Goal: Communication & Community: Answer question/provide support

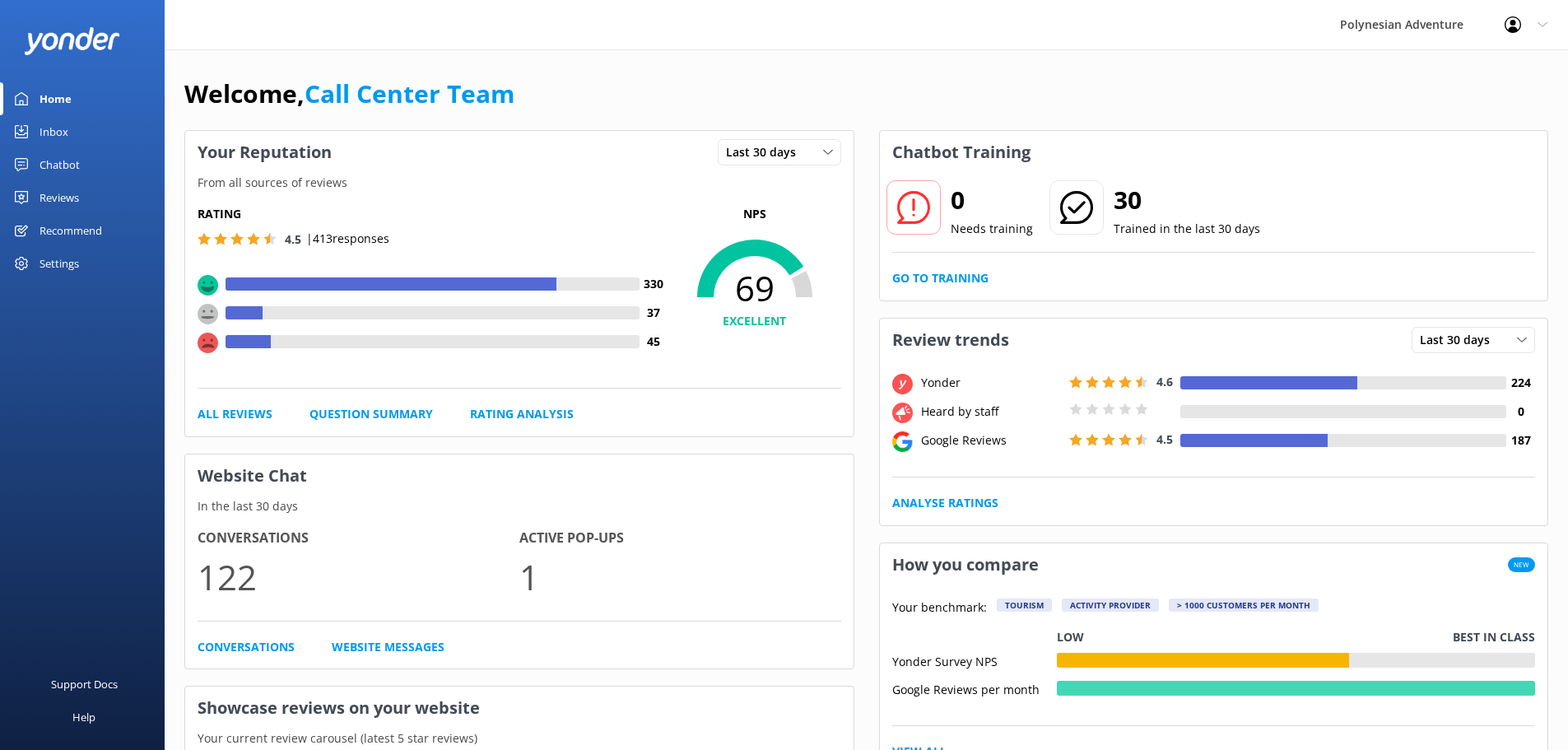
click at [69, 126] on link "Inbox" at bounding box center [82, 131] width 165 height 33
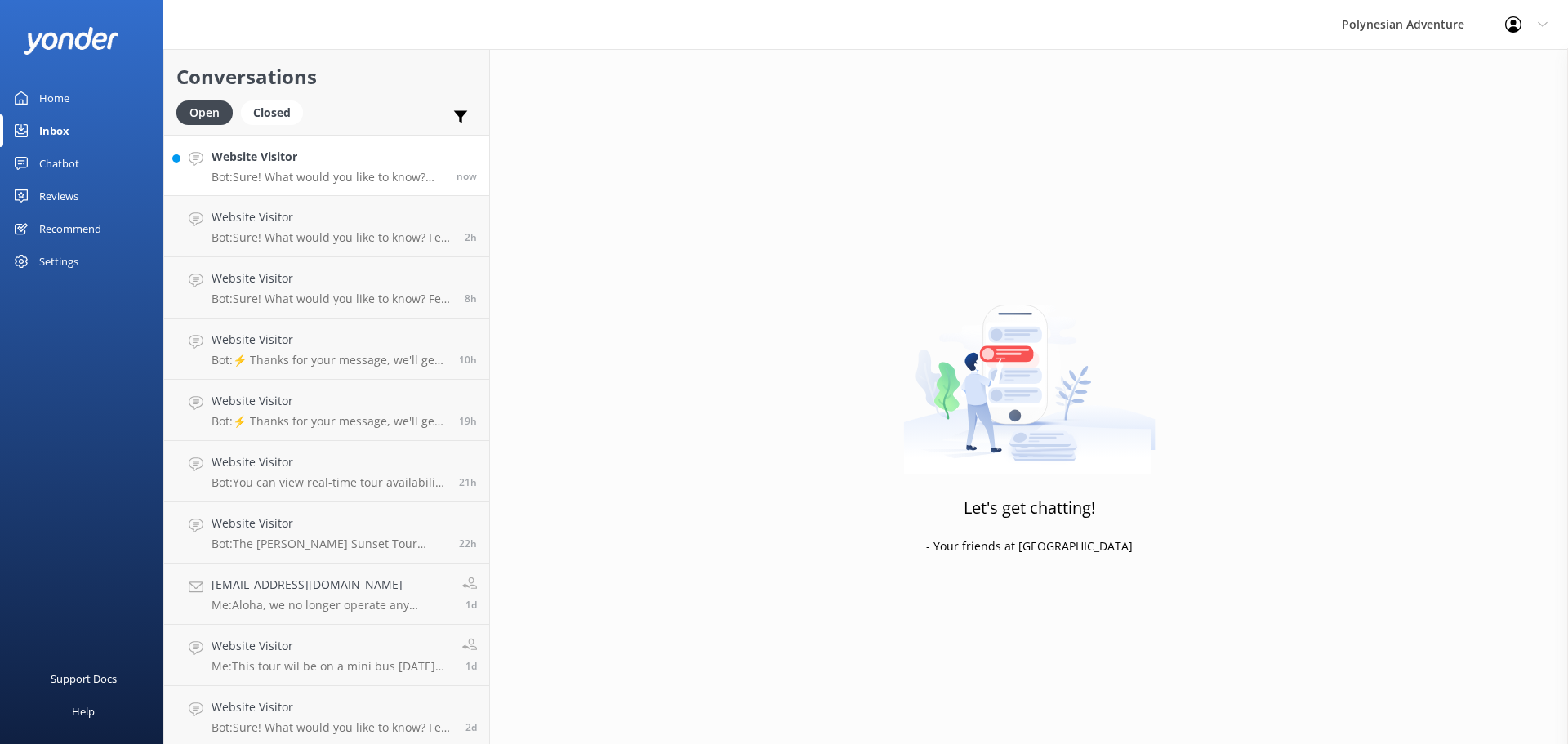
click at [315, 162] on h4 "Website Visitor" at bounding box center [327, 156] width 233 height 18
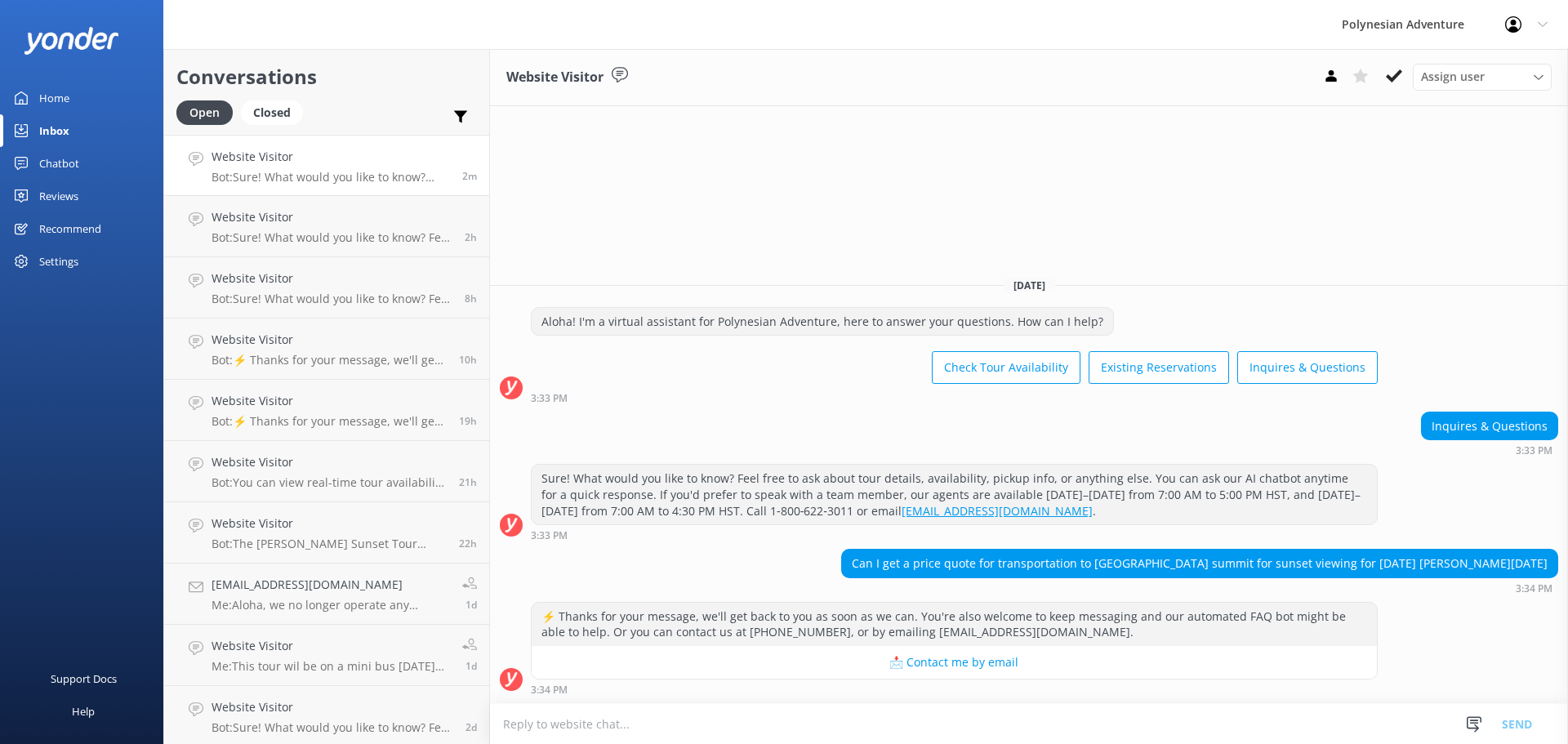
click at [589, 722] on textarea at bounding box center [1029, 723] width 1078 height 40
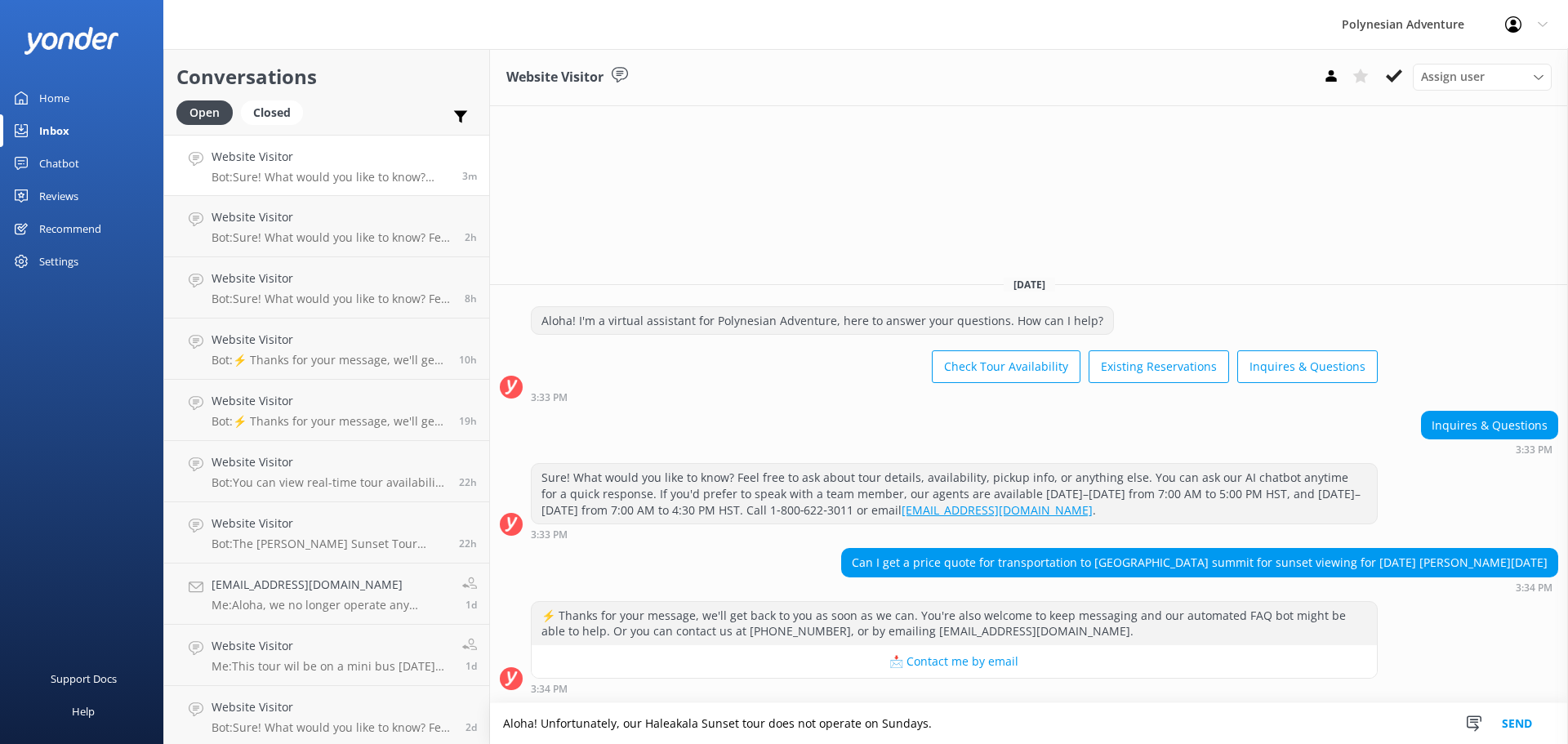
click at [542, 721] on textarea "Aloha! Unfortunately, our Haleakala Sunset tour does not operate on Sundays." at bounding box center [1029, 723] width 1078 height 41
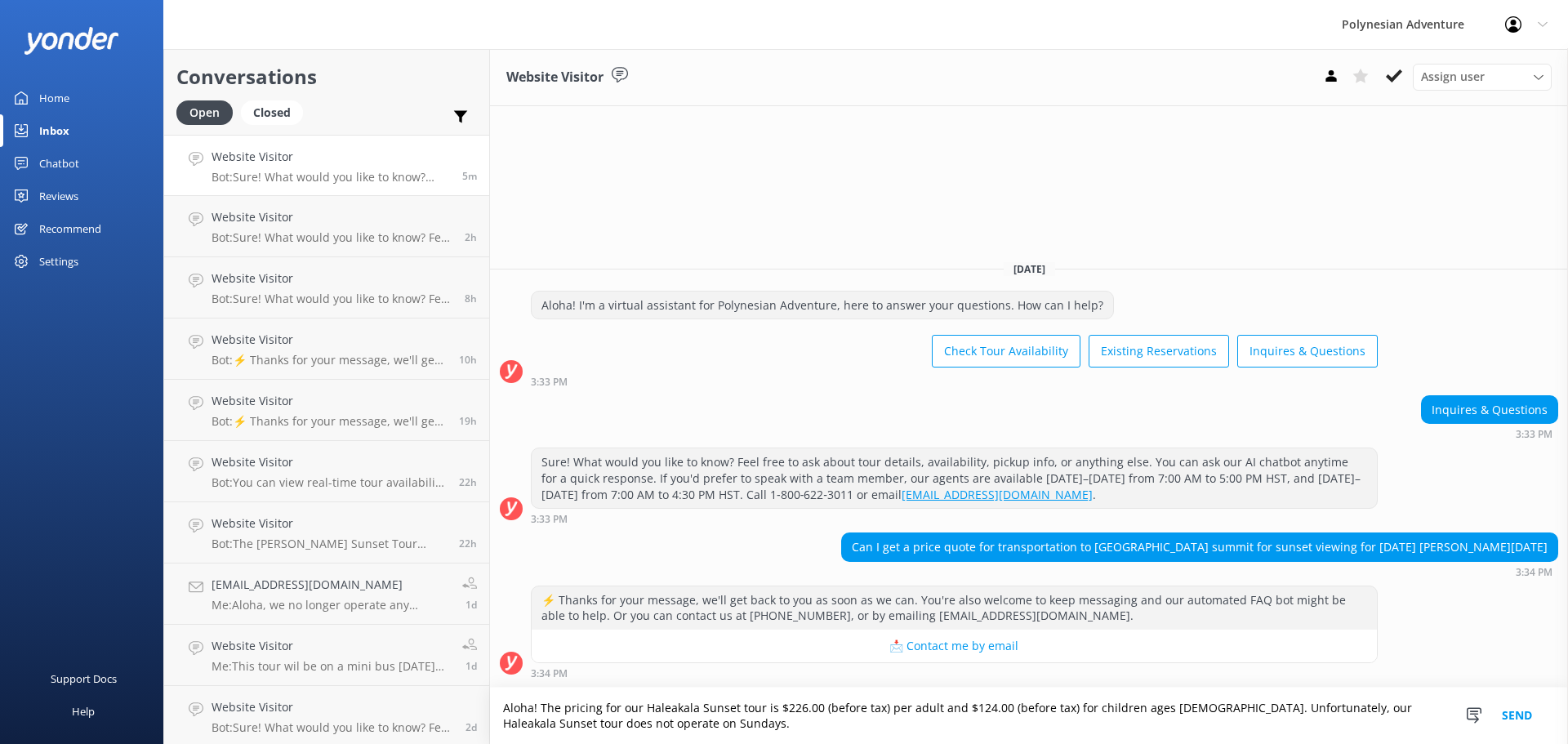
click at [639, 707] on textarea "Aloha! The pricing for our Haleakala Sunset tour is $226.00 (before tax) per ad…" at bounding box center [1029, 715] width 1078 height 56
click at [709, 717] on textarea "Aloha! The pricing for the Haleakala Sunset tour is $226.00 (before tax) per ad…" at bounding box center [1029, 715] width 1078 height 56
click at [725, 731] on textarea "Aloha! The pricing for the Haleakala Sunset tour is $226.00 (before tax) per ad…" at bounding box center [1029, 715] width 1078 height 56
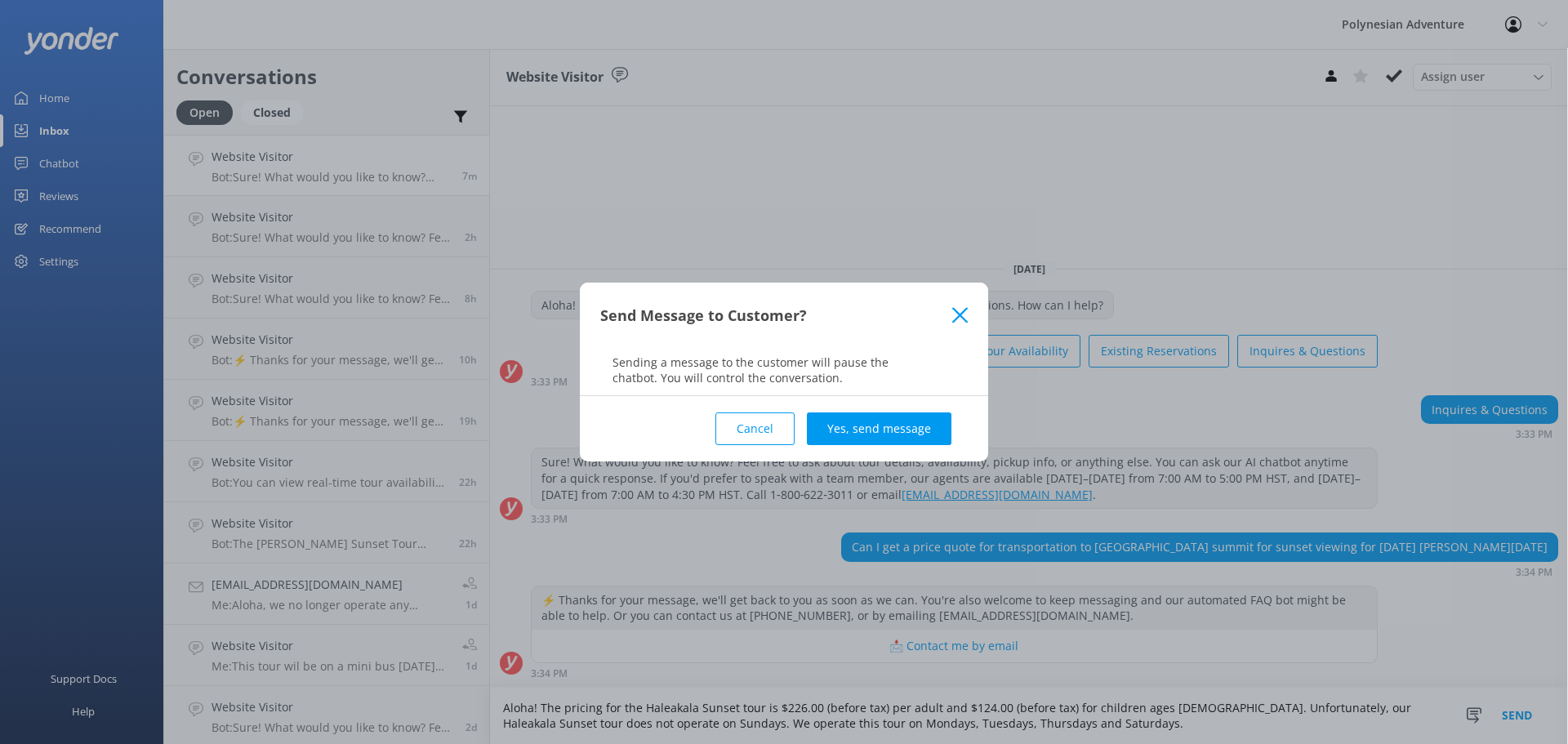
type textarea "Aloha! The pricing for the Haleakala Sunset tour is $226.00 (before tax) per ad…"
click at [955, 314] on icon at bounding box center [959, 314] width 16 height 16
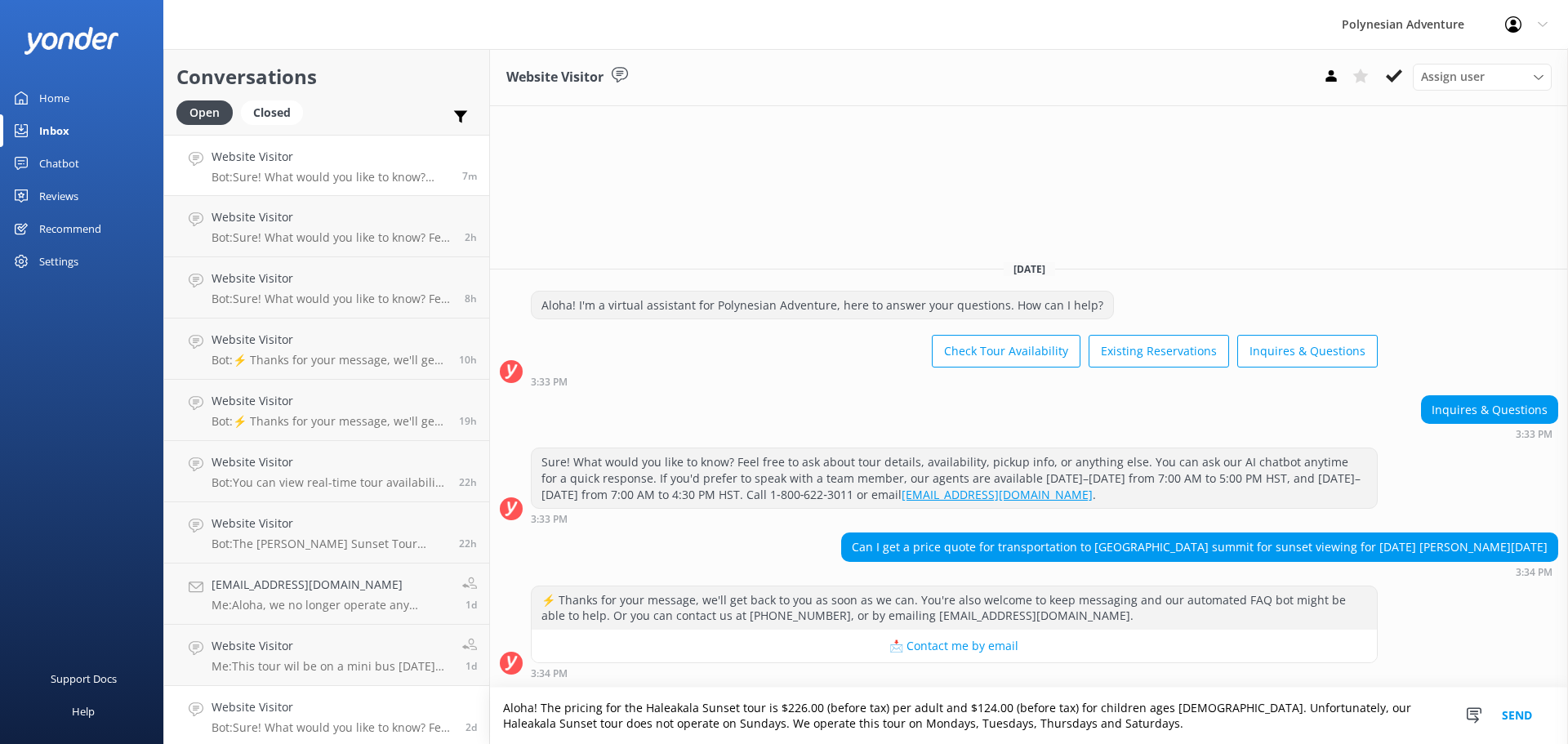
drag, startPoint x: 1061, startPoint y: 719, endPoint x: 461, endPoint y: 712, distance: 600.0
click at [461, 712] on div "Conversations Open Closed Important Assigned to me Unassigned Website Visitor B…" at bounding box center [866, 395] width 1404 height 694
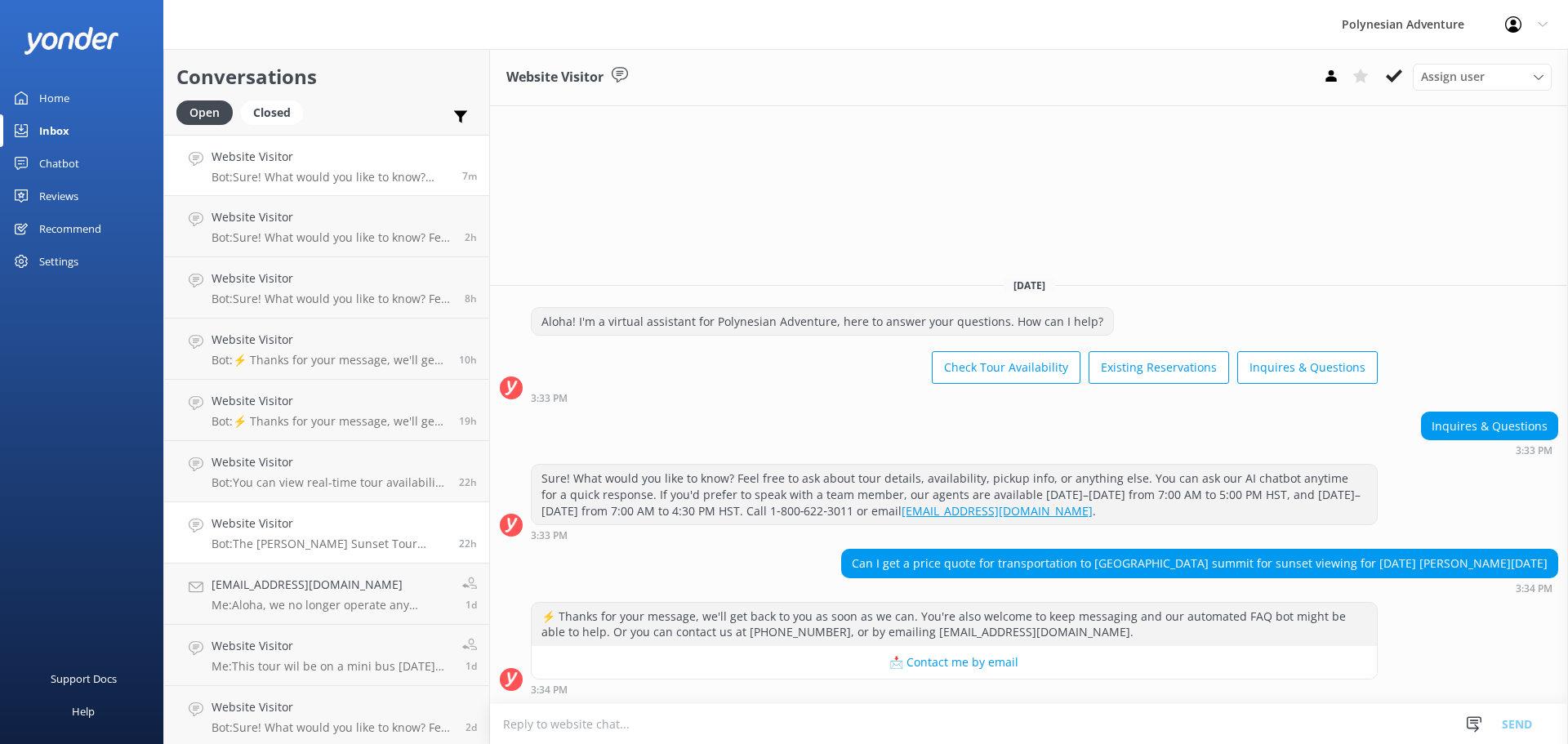
click at [331, 553] on link "Website Visitor Bot: The Maui Haleakala Sunset Tour includes round-trip transpo…" at bounding box center [327, 533] width 325 height 62
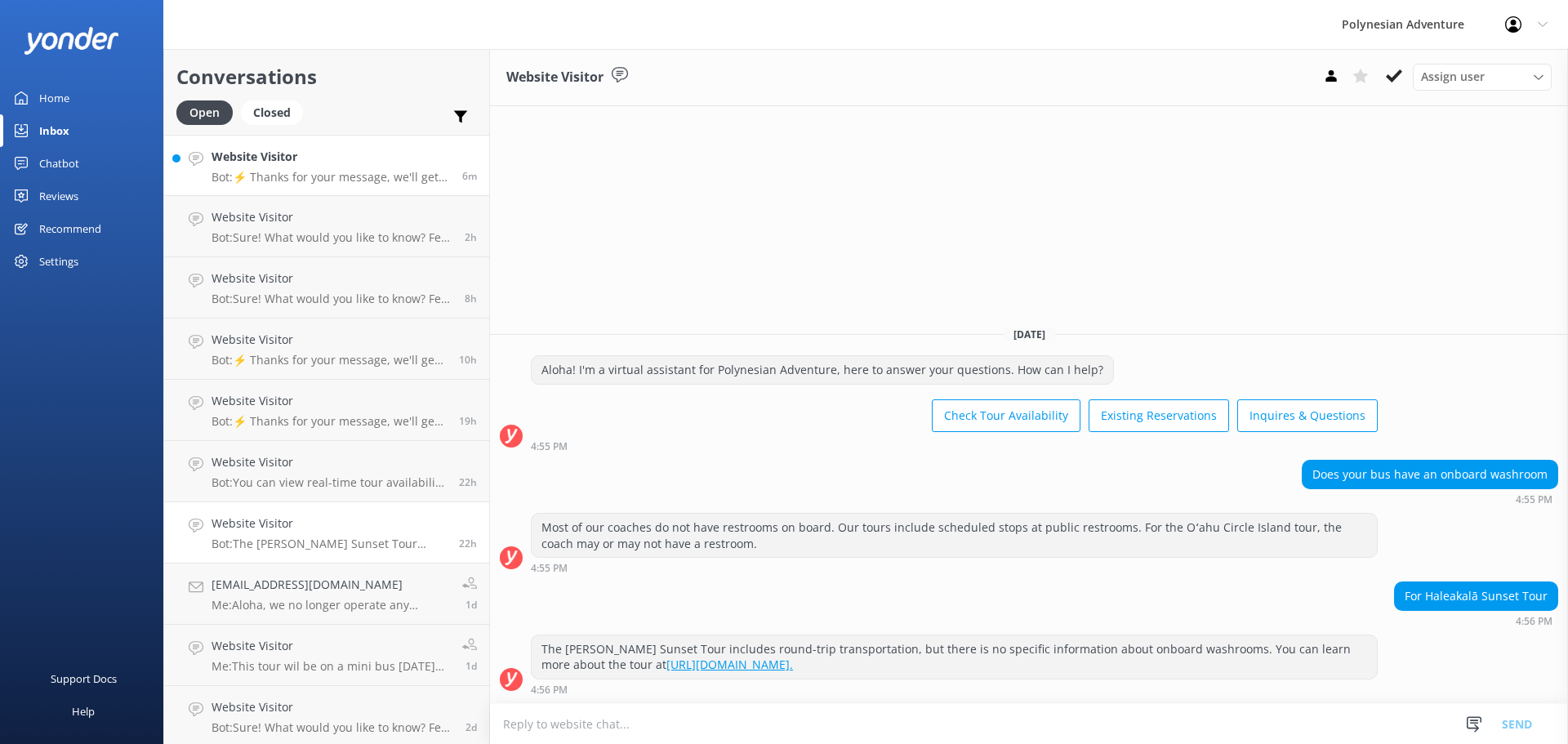
click at [263, 166] on div "Website Visitor Bot: ⚡ Thanks for your message, we'll get back to you as soon a…" at bounding box center [330, 165] width 238 height 36
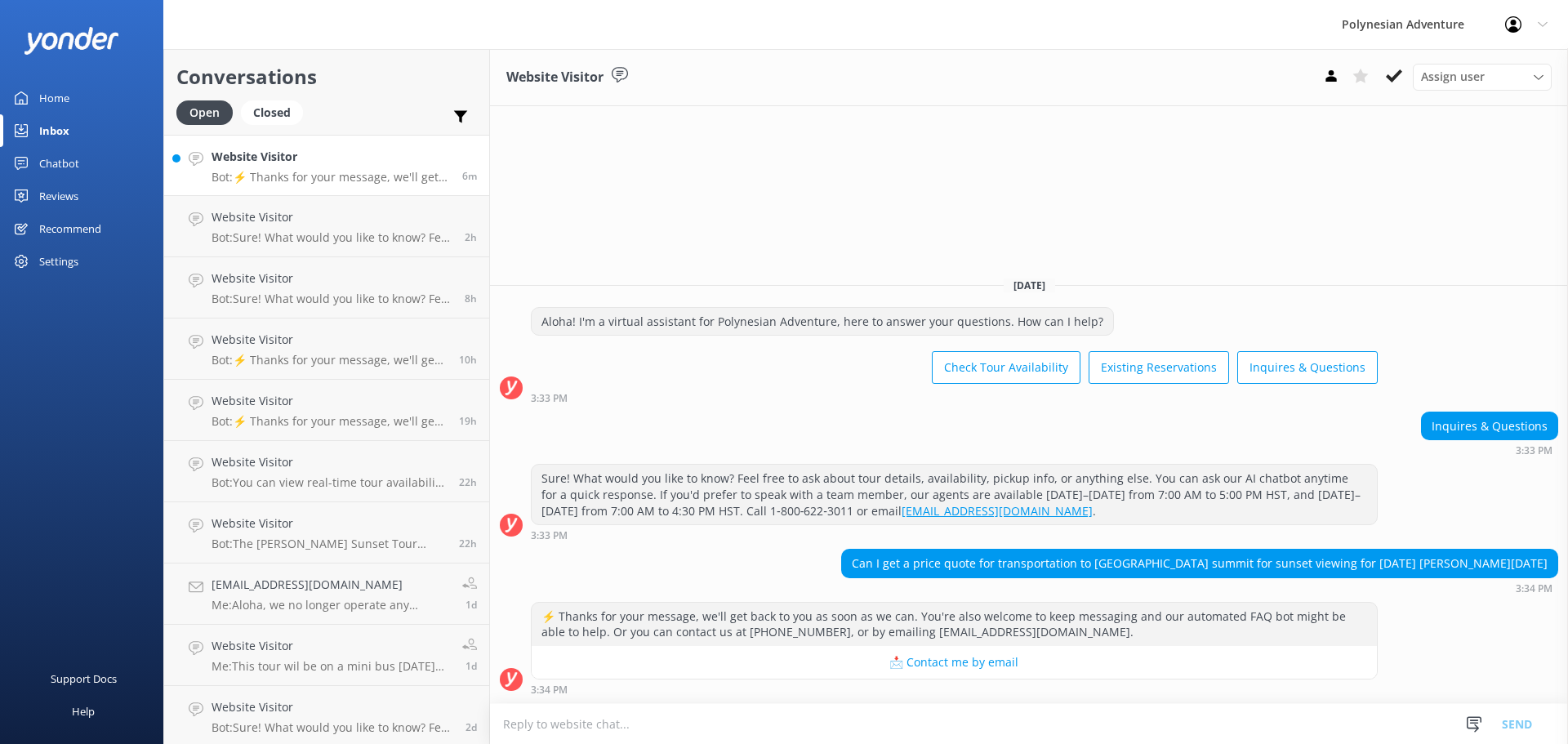
click at [78, 228] on div "Recommend" at bounding box center [70, 228] width 62 height 33
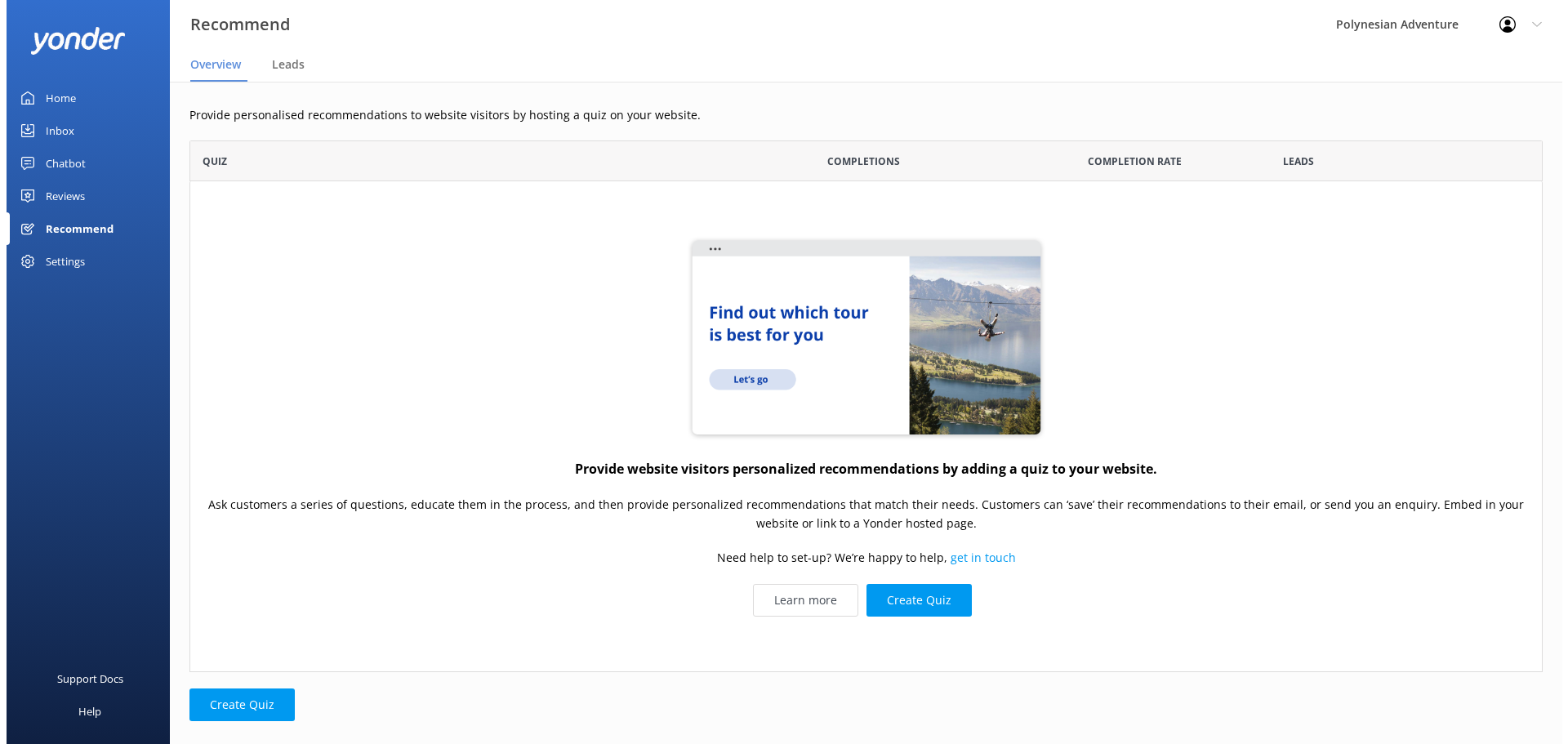
scroll to position [519, 1341]
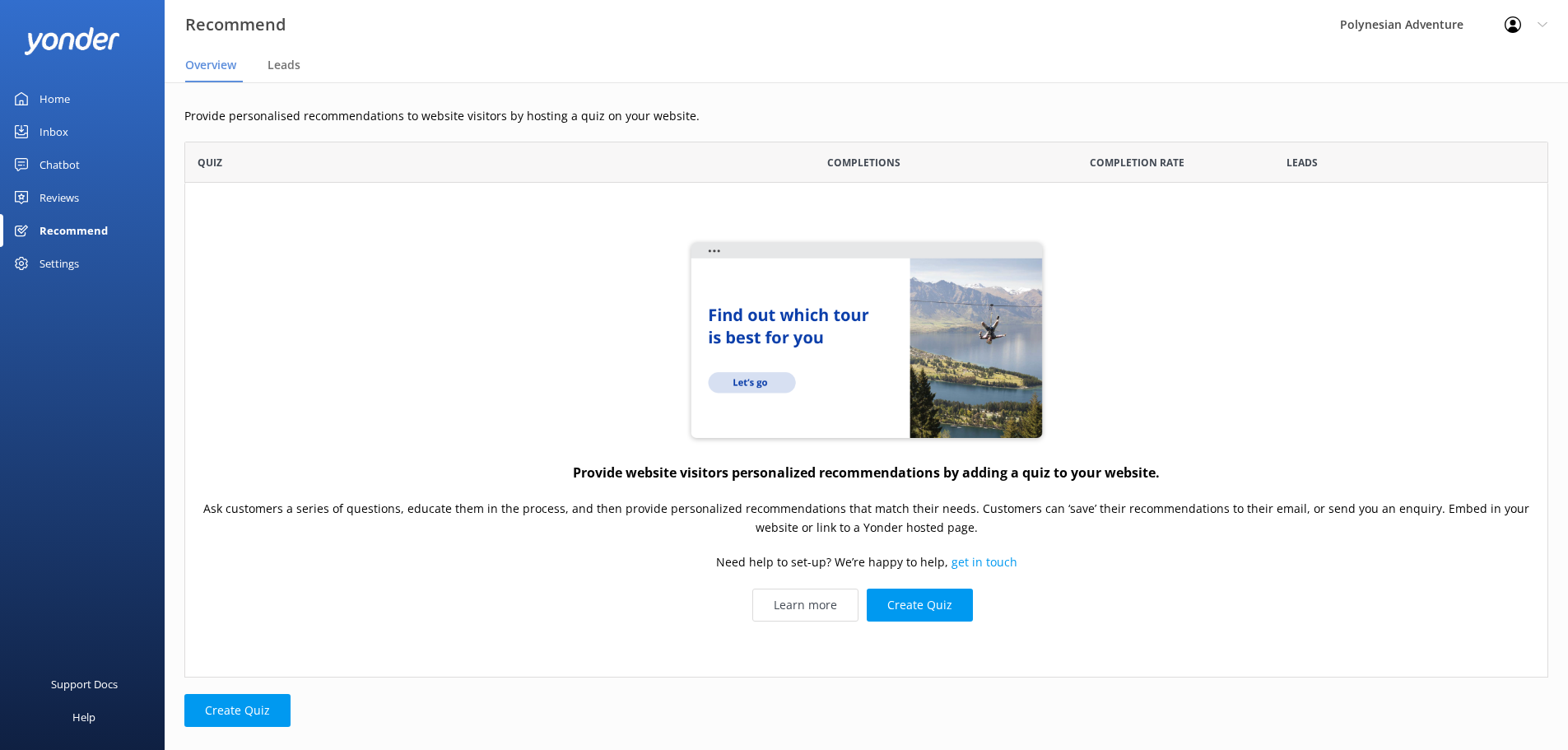
click at [75, 165] on div "Chatbot" at bounding box center [59, 164] width 41 height 33
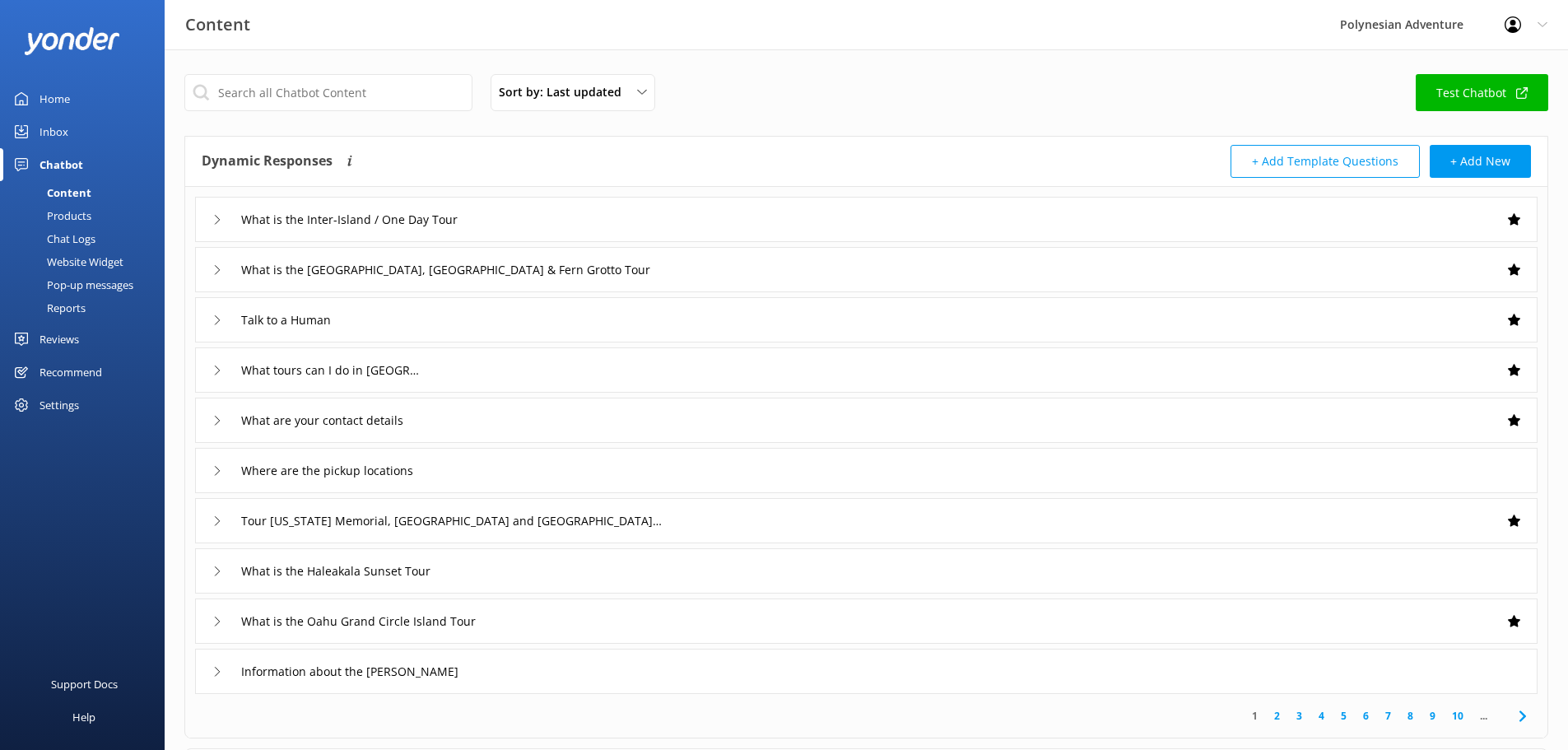
click at [74, 289] on div "Pop-up messages" at bounding box center [71, 285] width 123 height 23
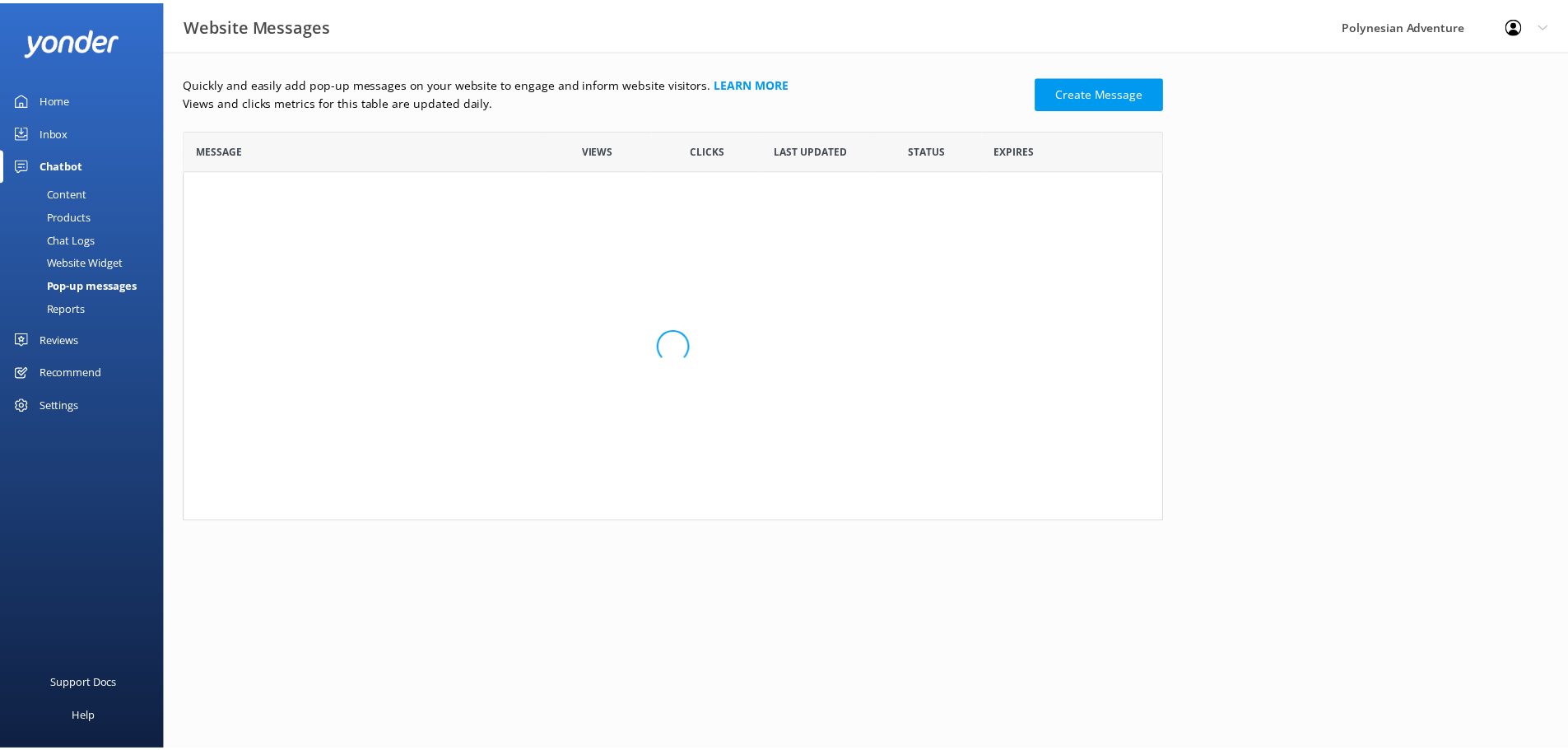
scroll to position [100, 975]
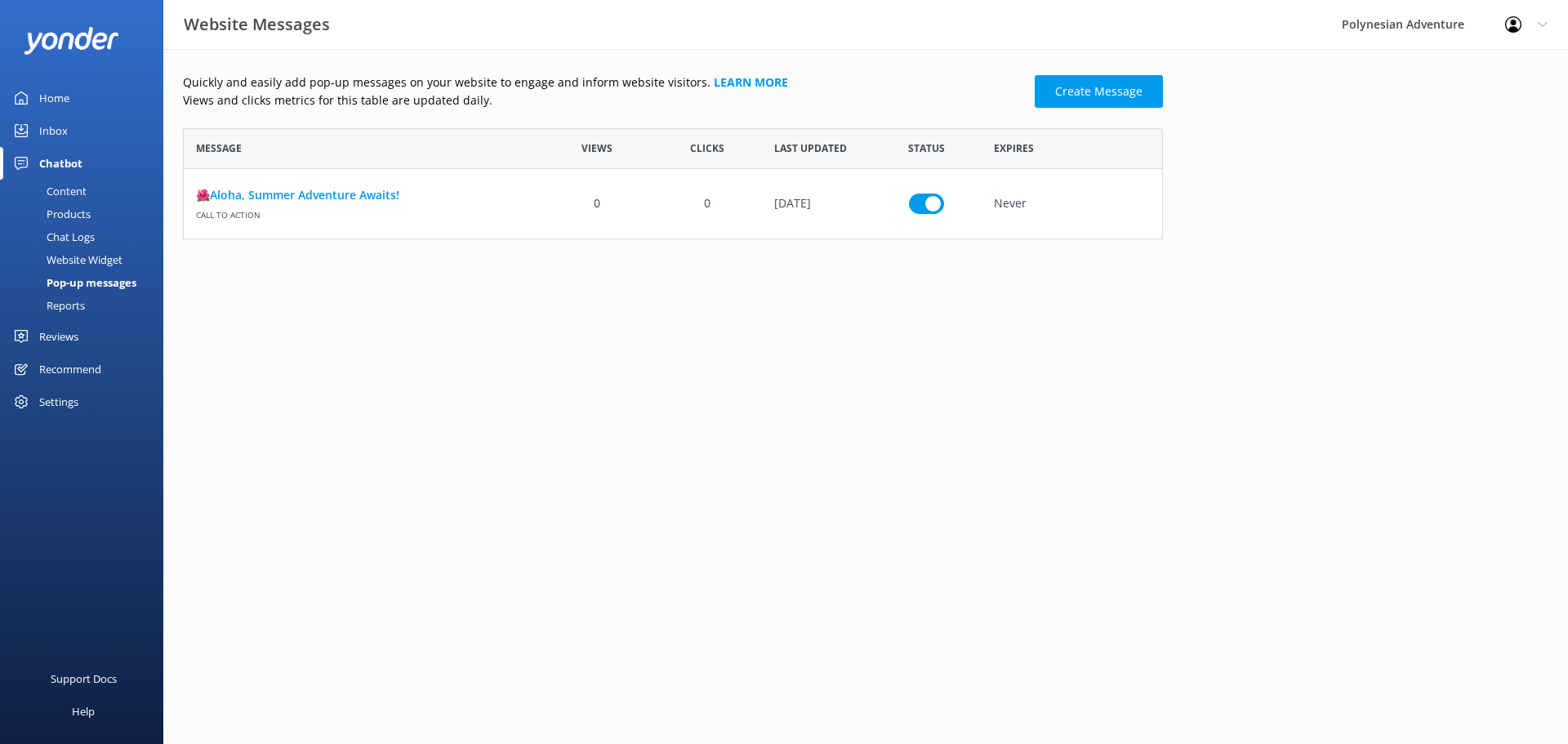
click at [70, 191] on div "Content" at bounding box center [48, 191] width 77 height 22
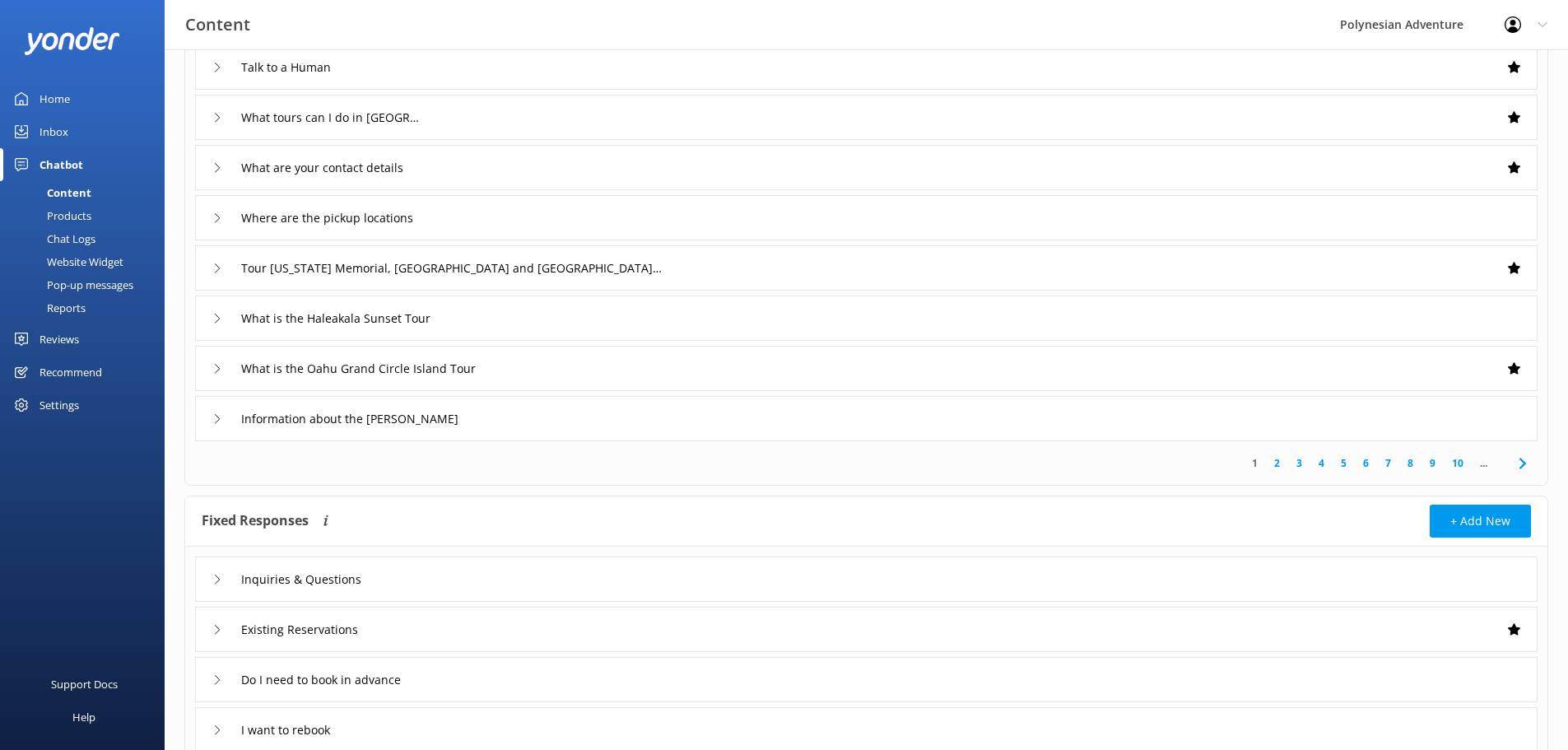
scroll to position [329, 0]
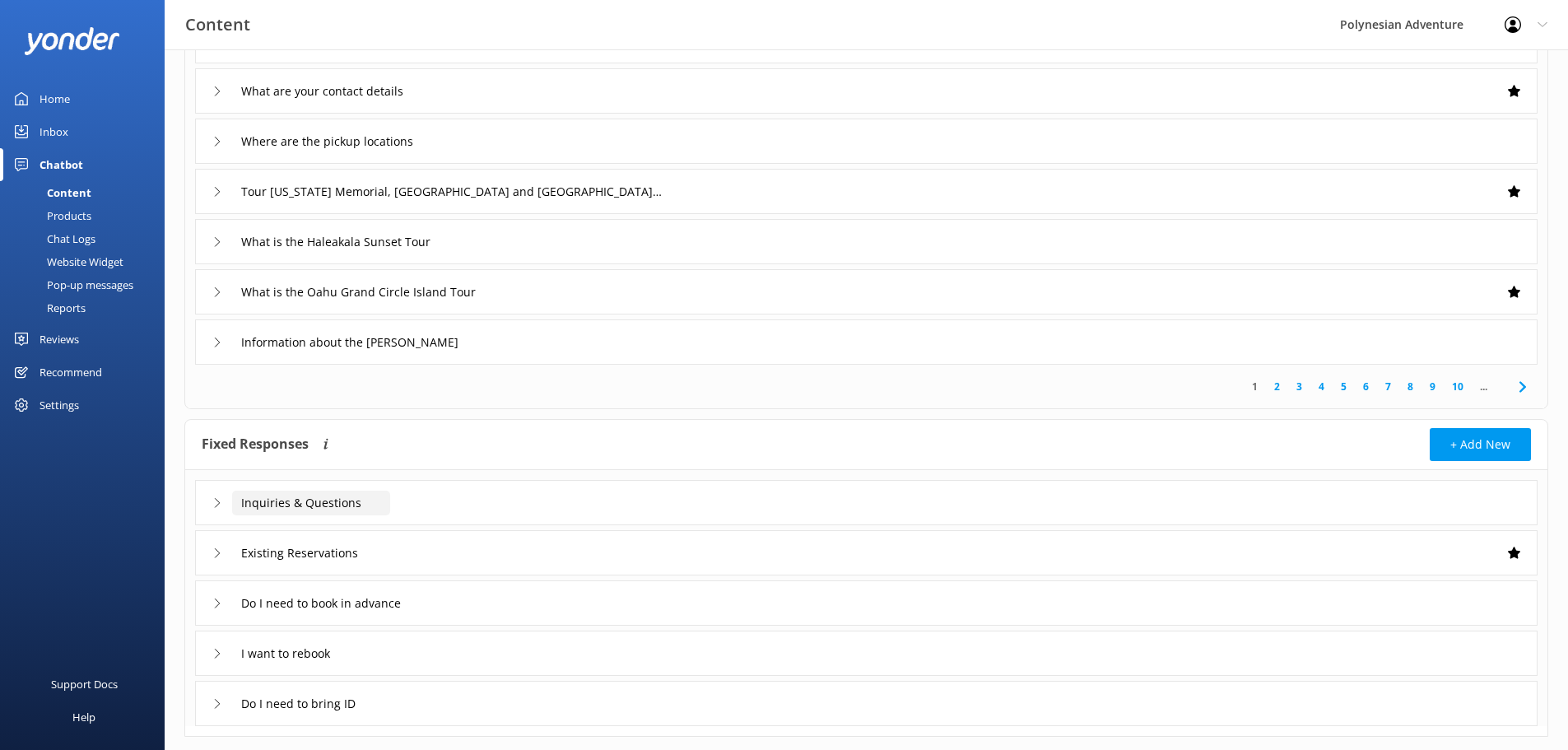
click at [297, 497] on input "Inquiries & Questions" at bounding box center [311, 503] width 158 height 24
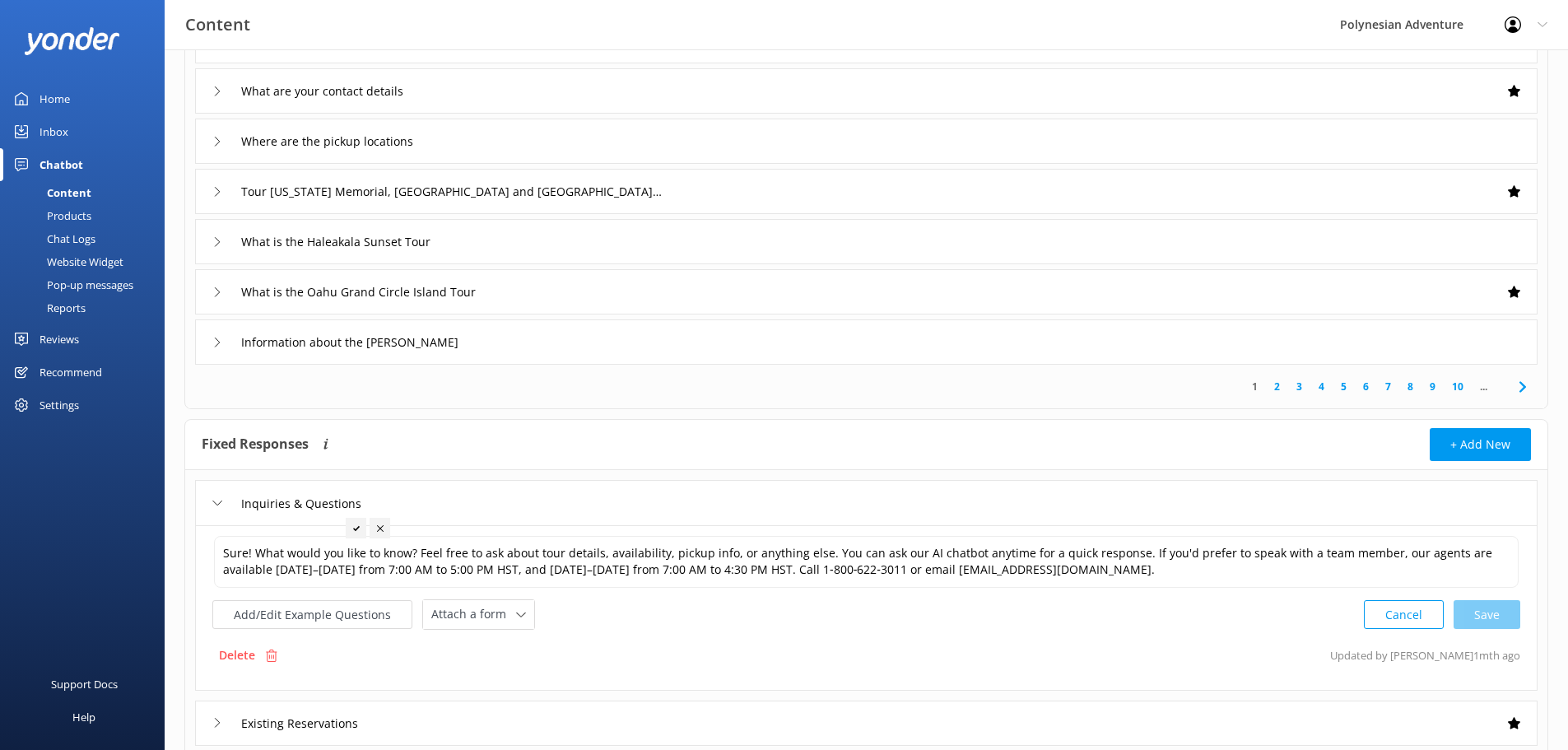
click at [226, 500] on div "Inquiries & Questions" at bounding box center [291, 503] width 158 height 27
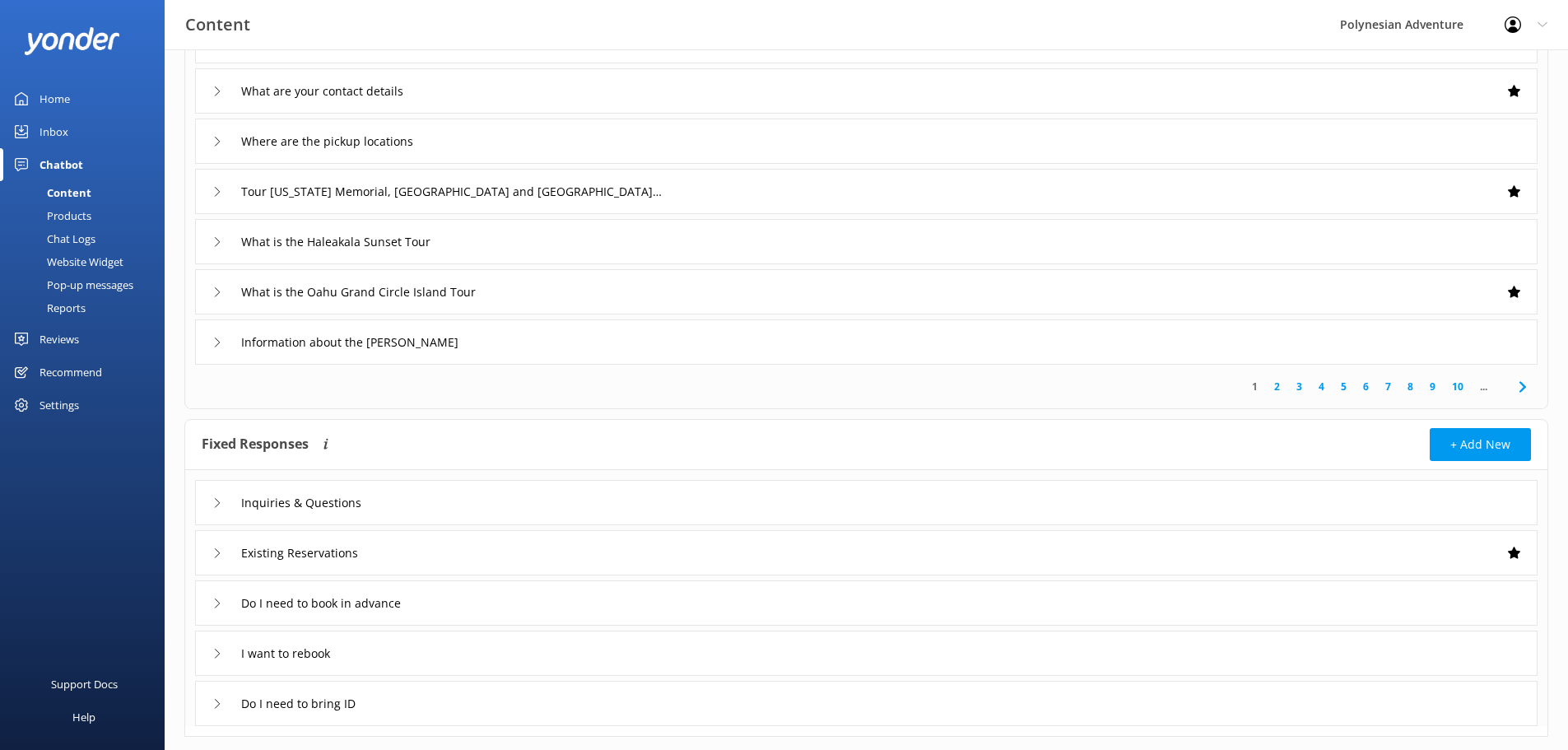
scroll to position [82, 0]
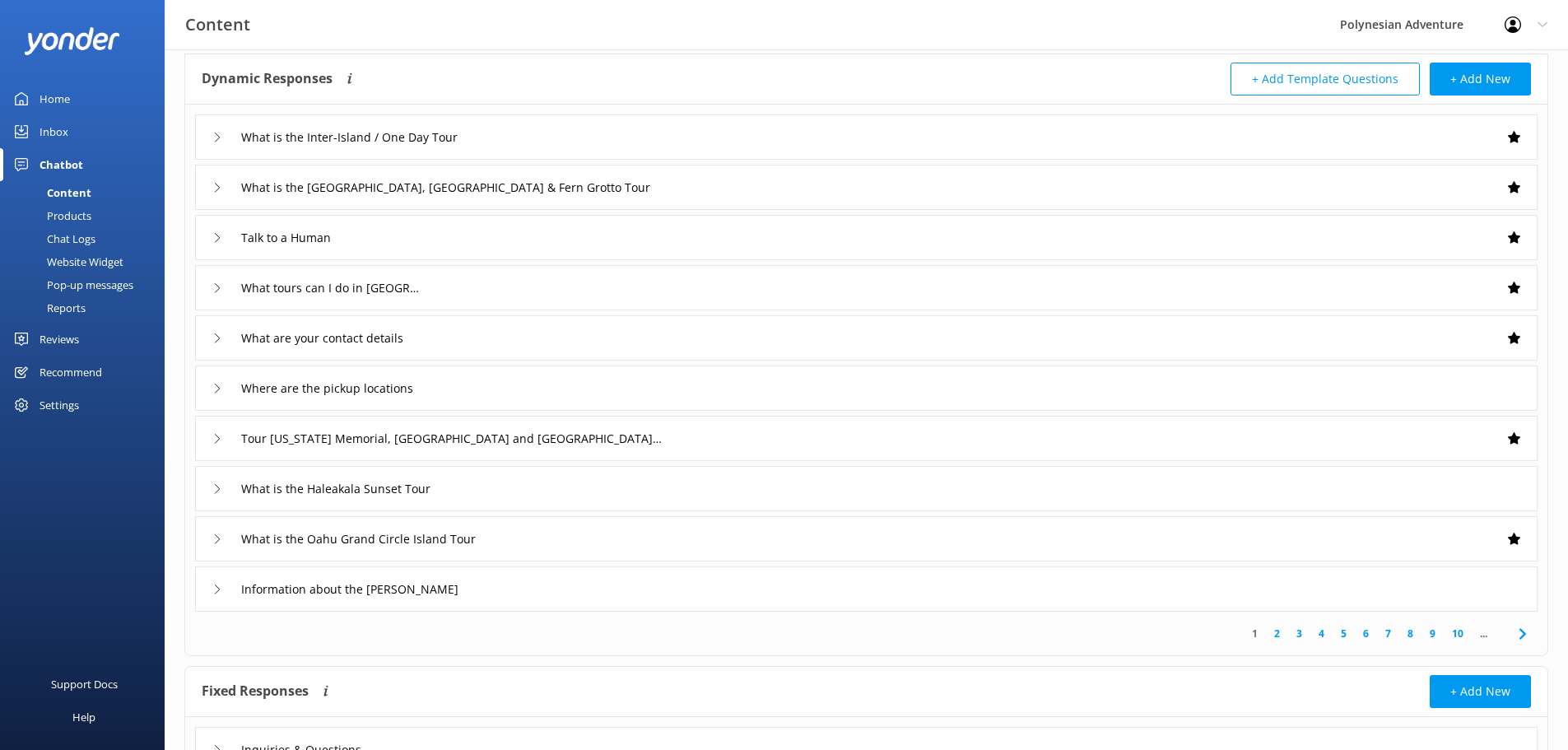
click at [216, 493] on use at bounding box center [217, 489] width 5 height 9
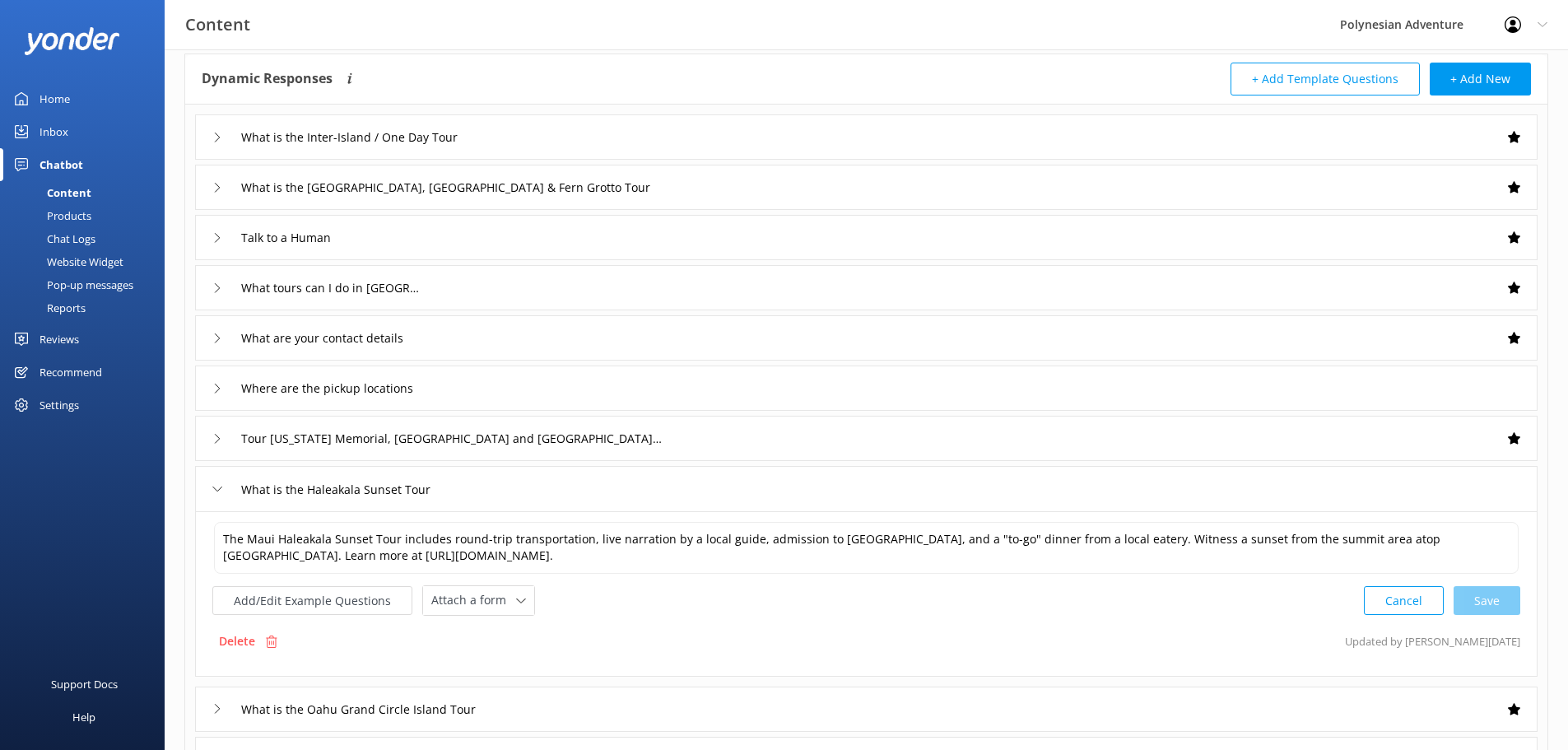
click at [65, 127] on div "Inbox" at bounding box center [54, 131] width 29 height 33
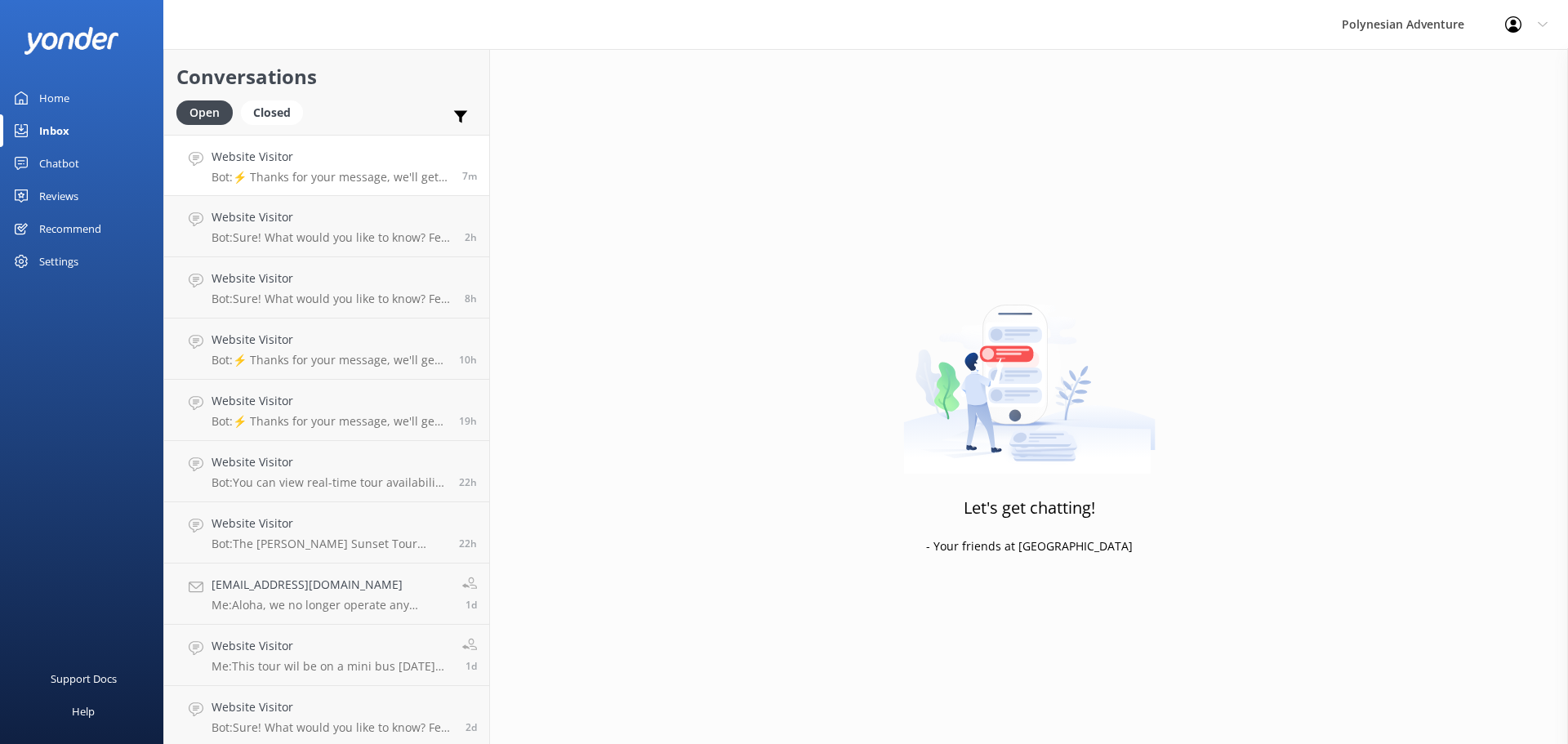
click at [309, 173] on p "Bot: ⚡ Thanks for your message, we'll get back to you as soon as we can. You're…" at bounding box center [330, 178] width 238 height 15
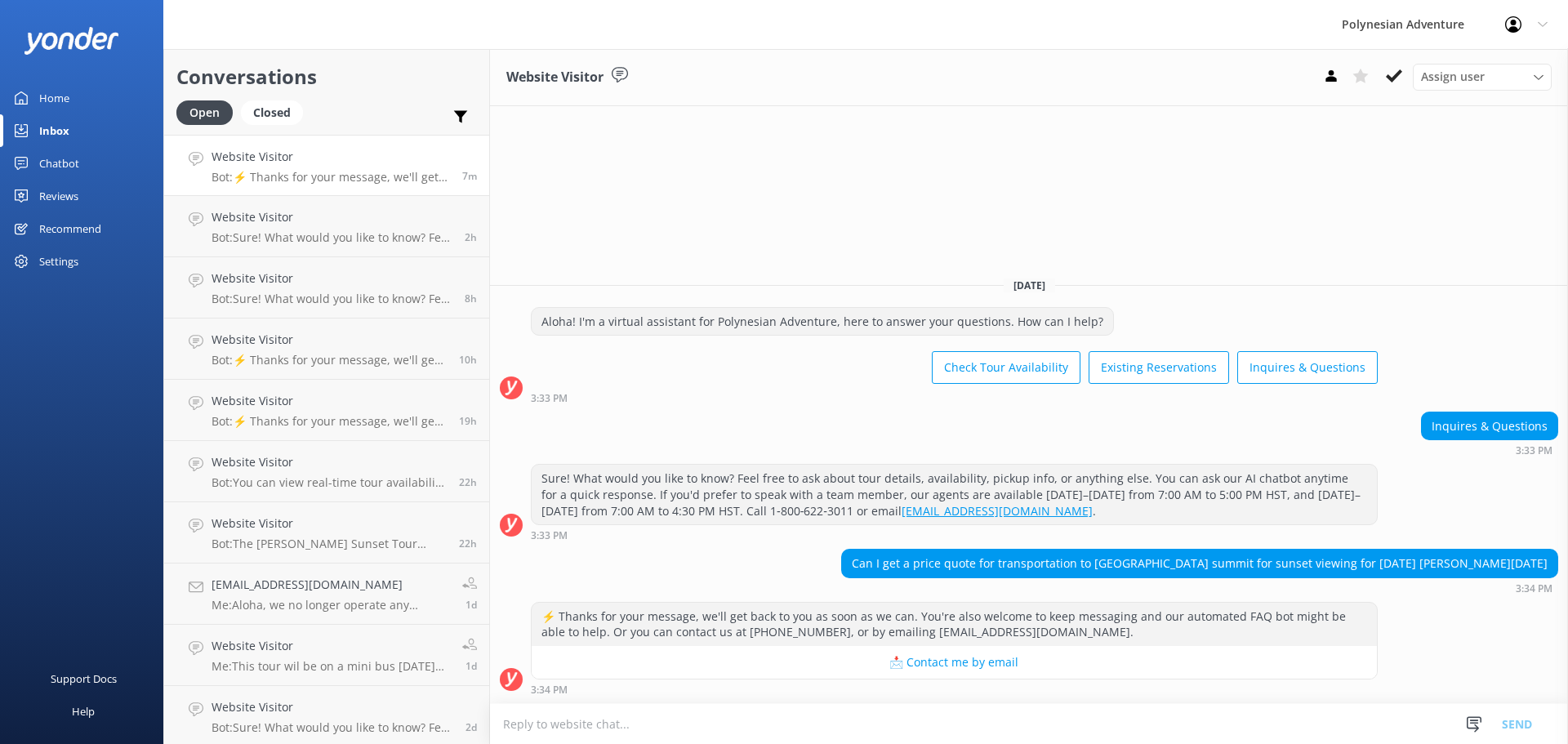
click at [598, 721] on textarea at bounding box center [1029, 723] width 1078 height 40
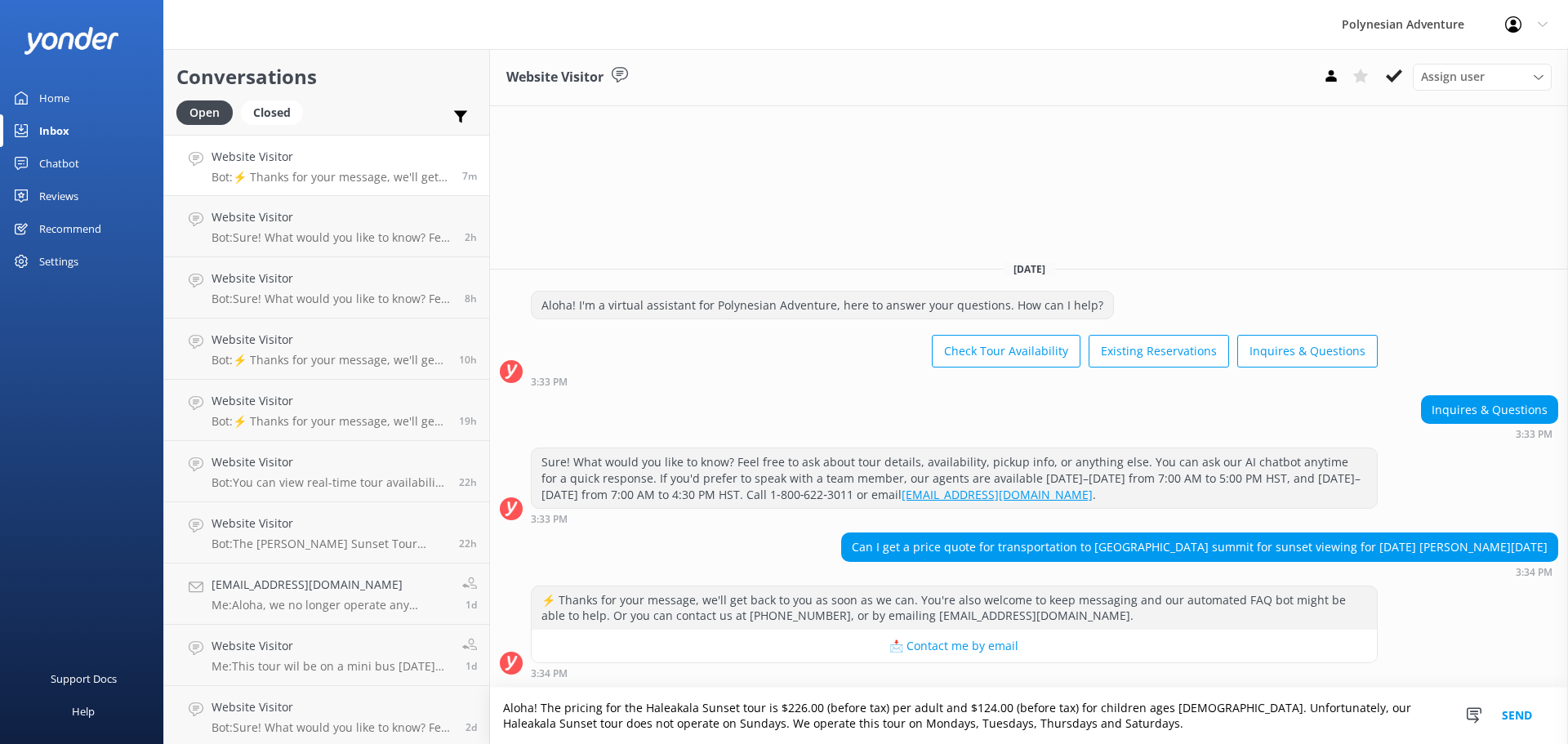
type textarea "Aloha! The pricing for the Haleakala Sunset tour is $226.00 (before tax) per ad…"
click at [1529, 716] on button "Send" at bounding box center [1517, 715] width 62 height 56
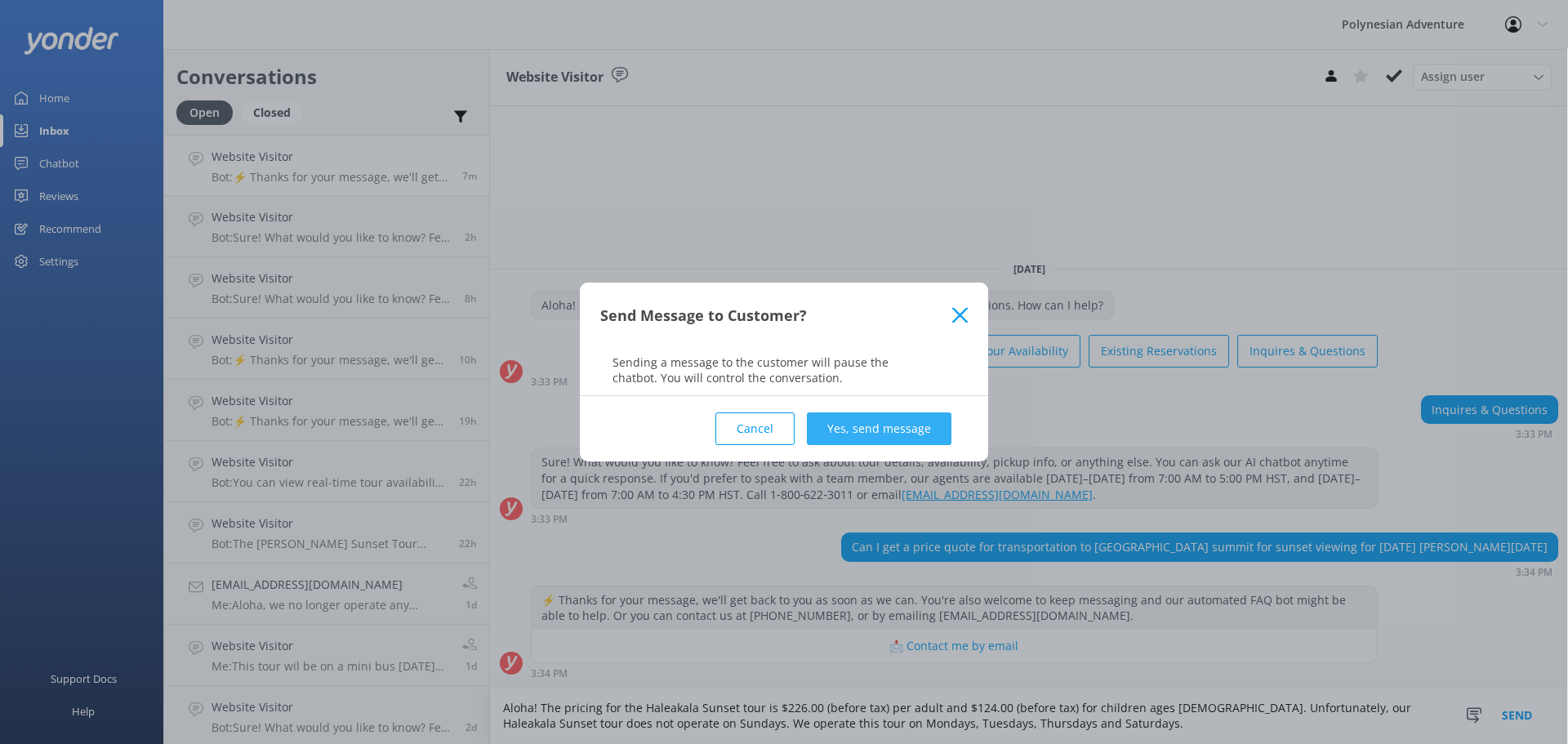
click at [864, 432] on button "Yes, send message" at bounding box center [879, 428] width 145 height 33
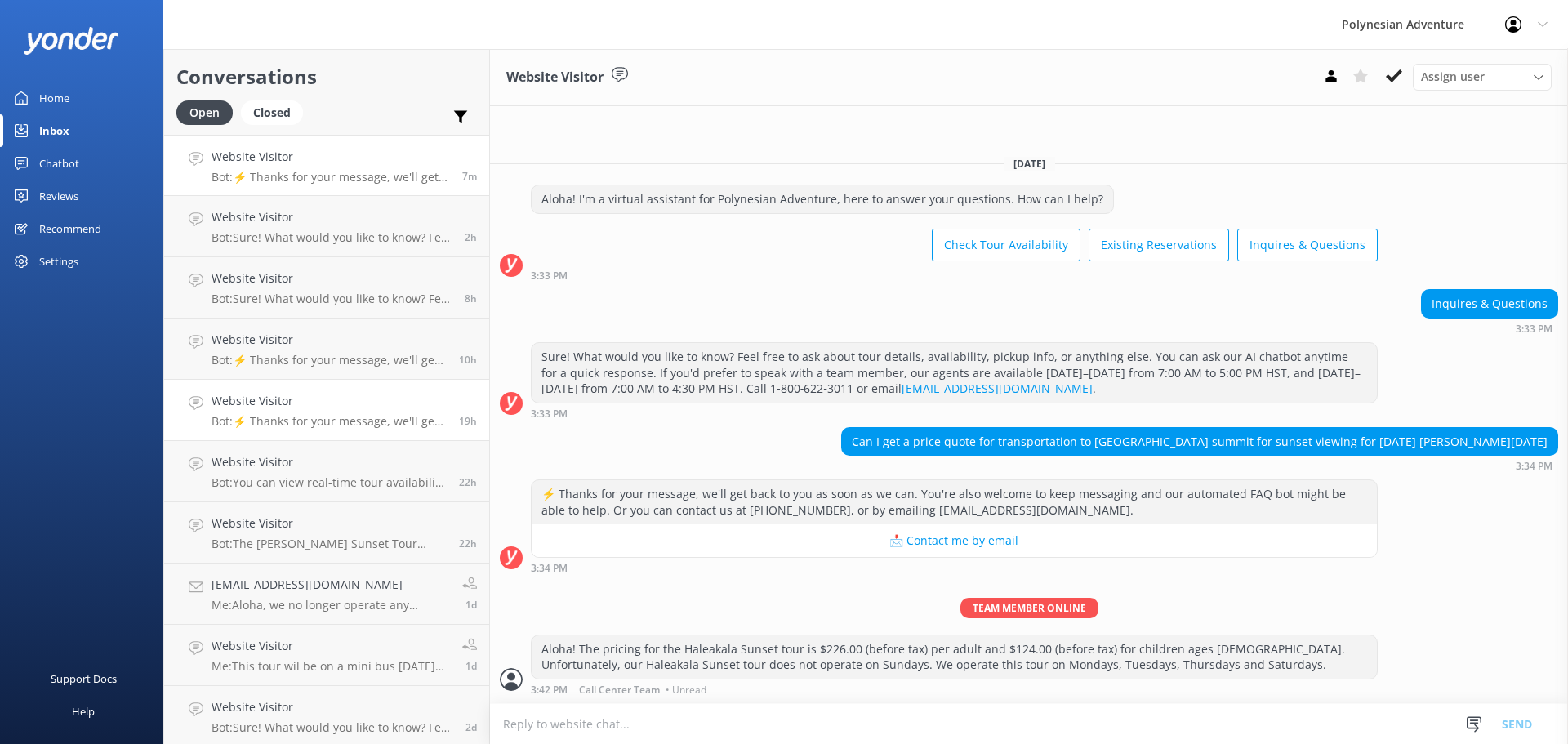
click at [300, 409] on h4 "Website Visitor" at bounding box center [329, 400] width 236 height 18
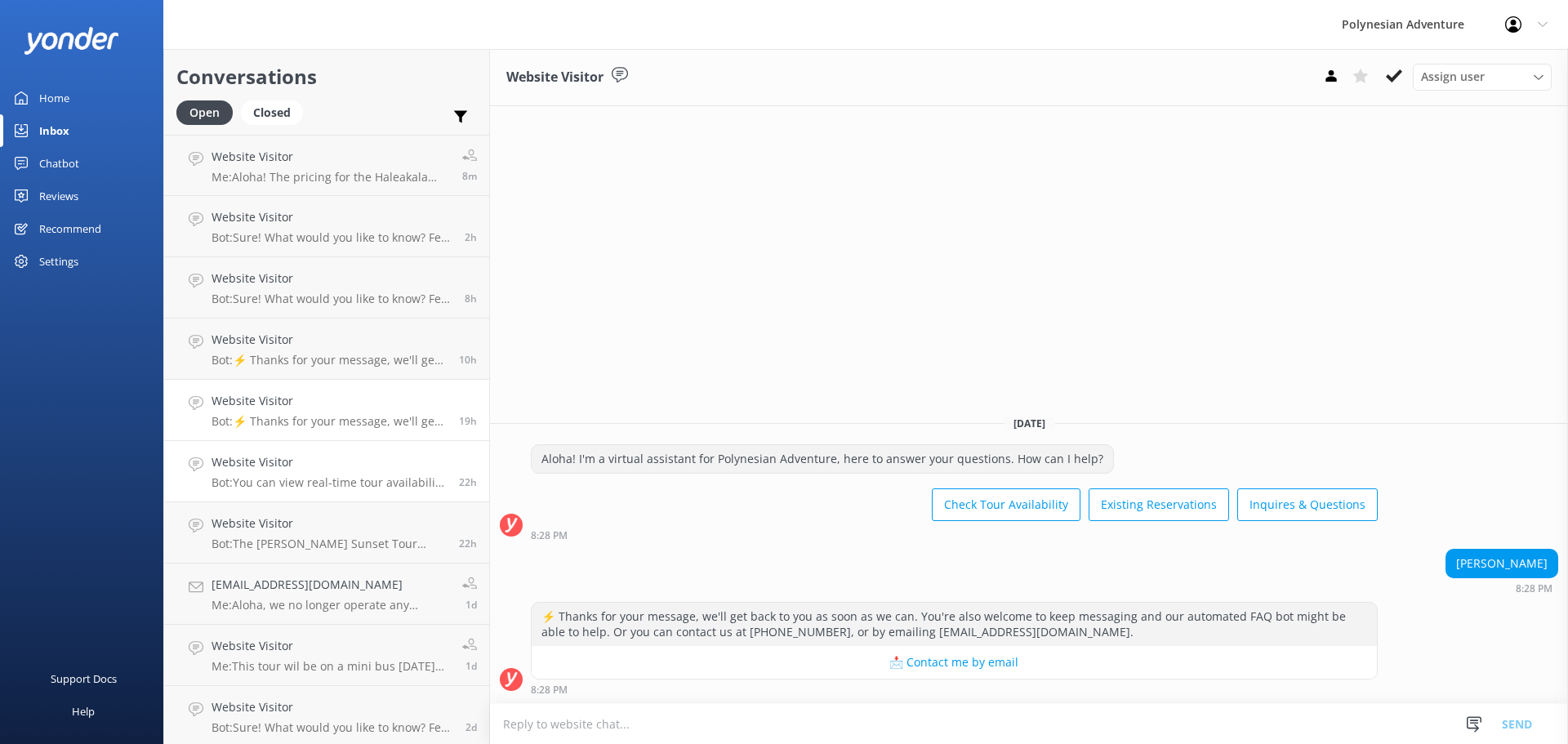
click at [300, 477] on p "Bot: You can view real-time tour availability and book your Polynesian Adventur…" at bounding box center [329, 482] width 236 height 15
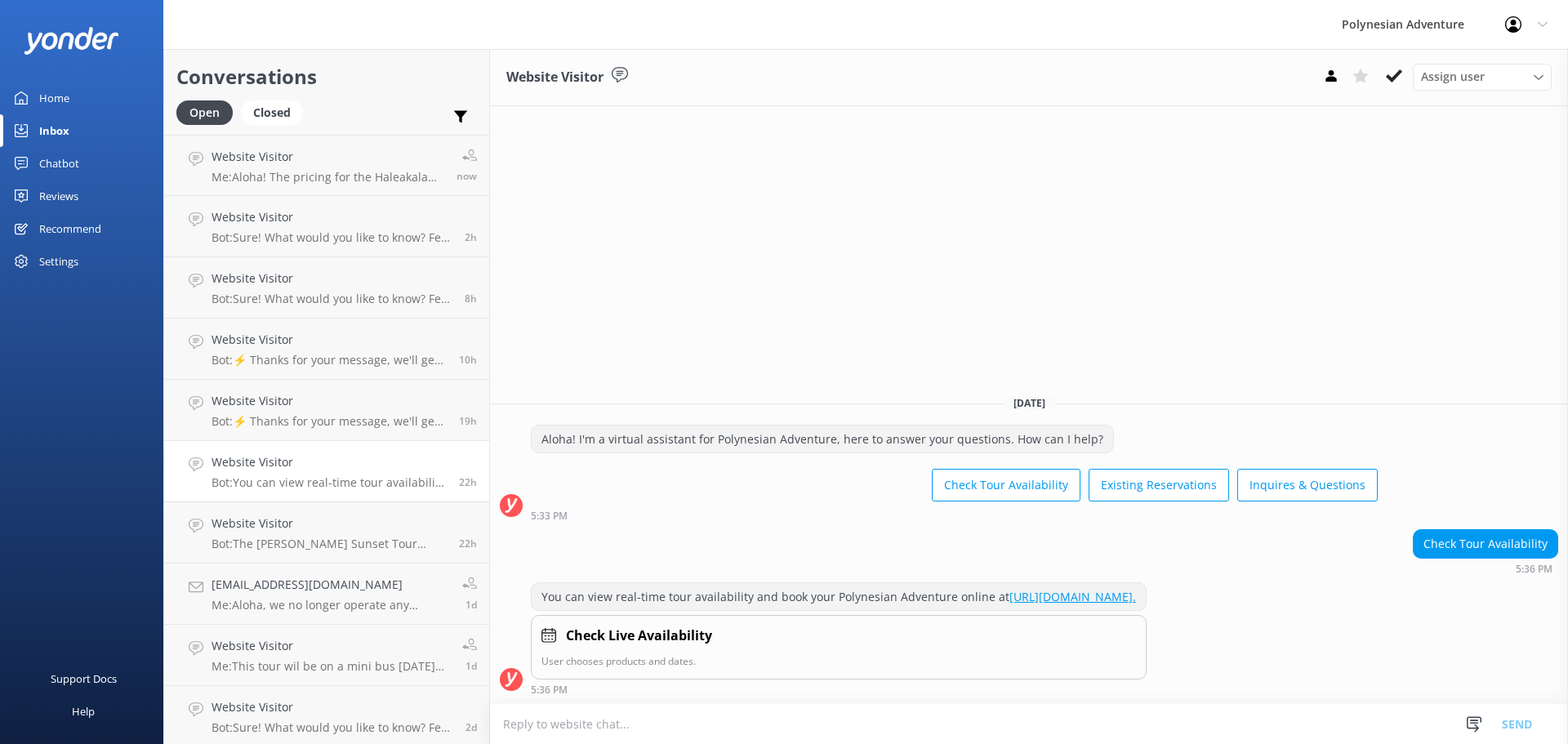
scroll to position [245, 0]
click at [308, 517] on h4 "Website Visitor" at bounding box center [332, 522] width 242 height 18
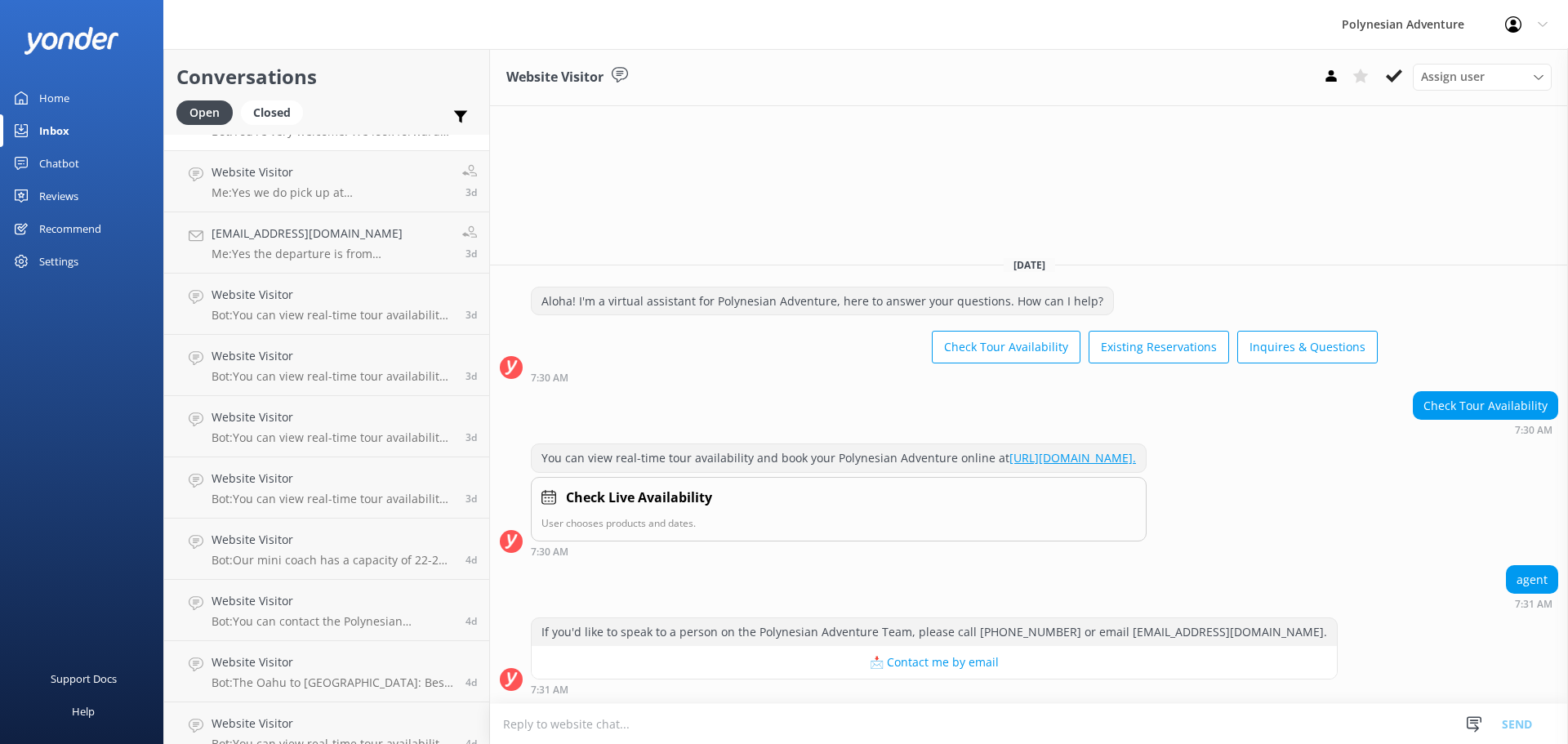
scroll to position [1044, 0]
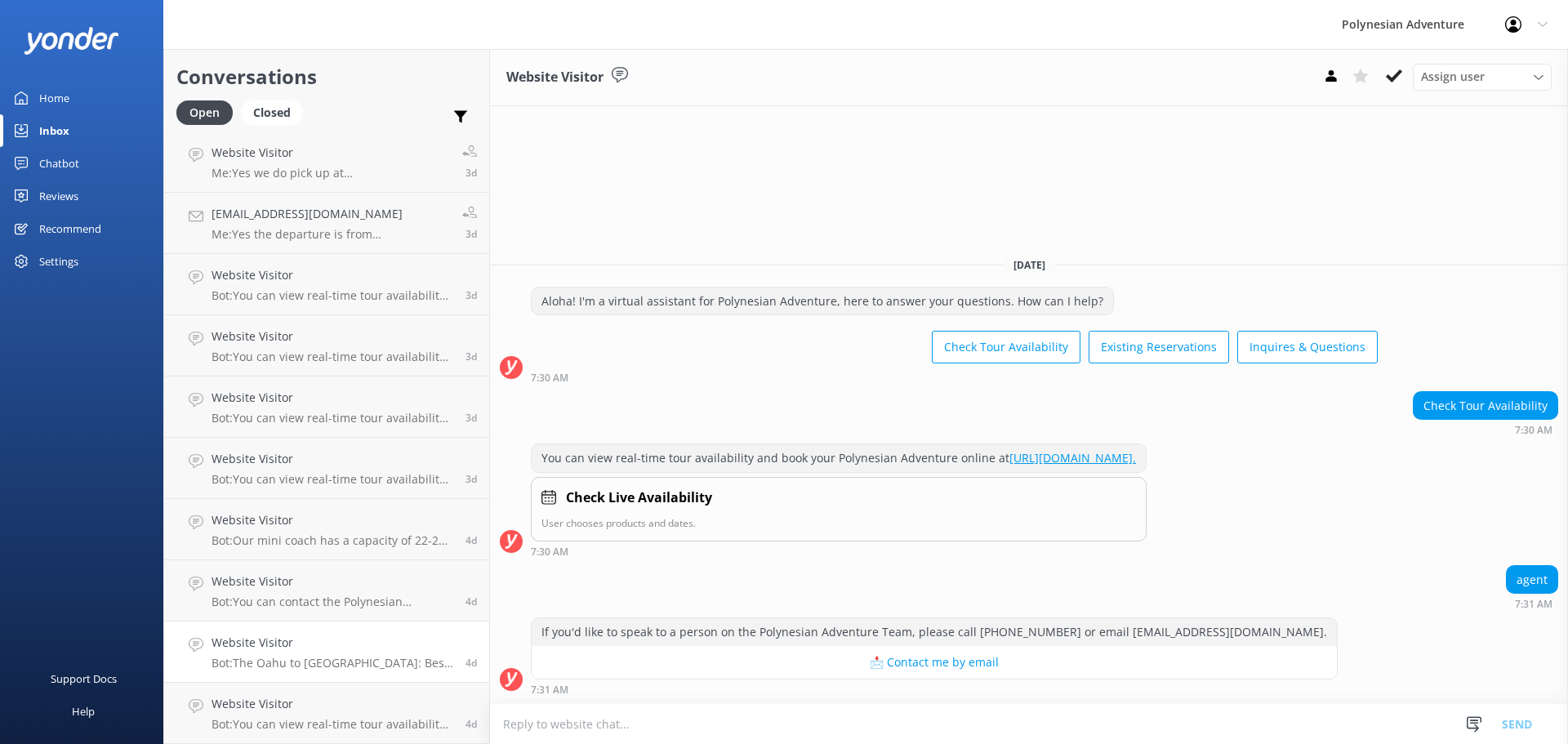
click at [295, 632] on link "Website Visitor Bot: The Oahu to [GEOGRAPHIC_DATA]: Best Of Maui – Sips, Sites …" at bounding box center [327, 652] width 325 height 62
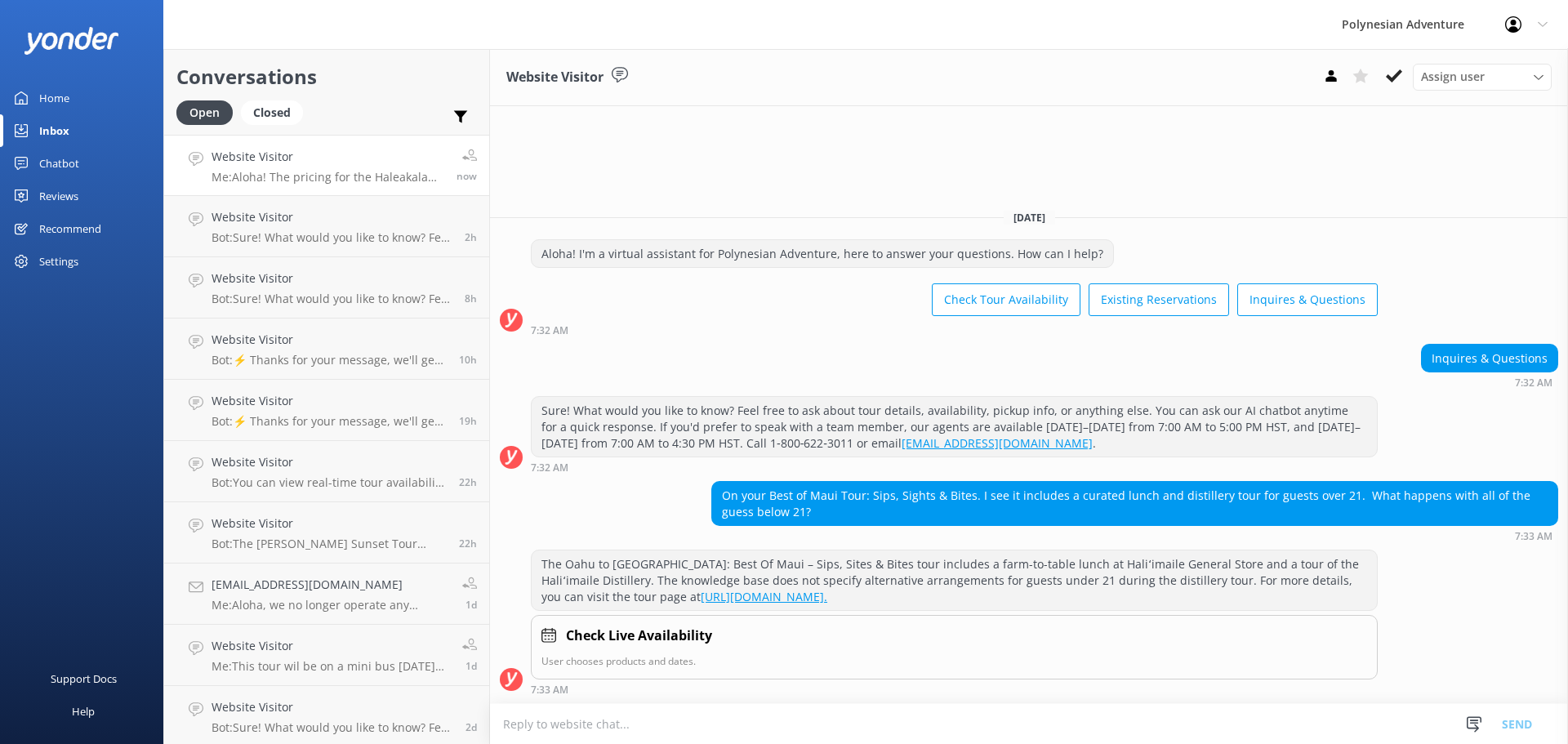
click at [301, 162] on h4 "Website Visitor" at bounding box center [327, 156] width 233 height 18
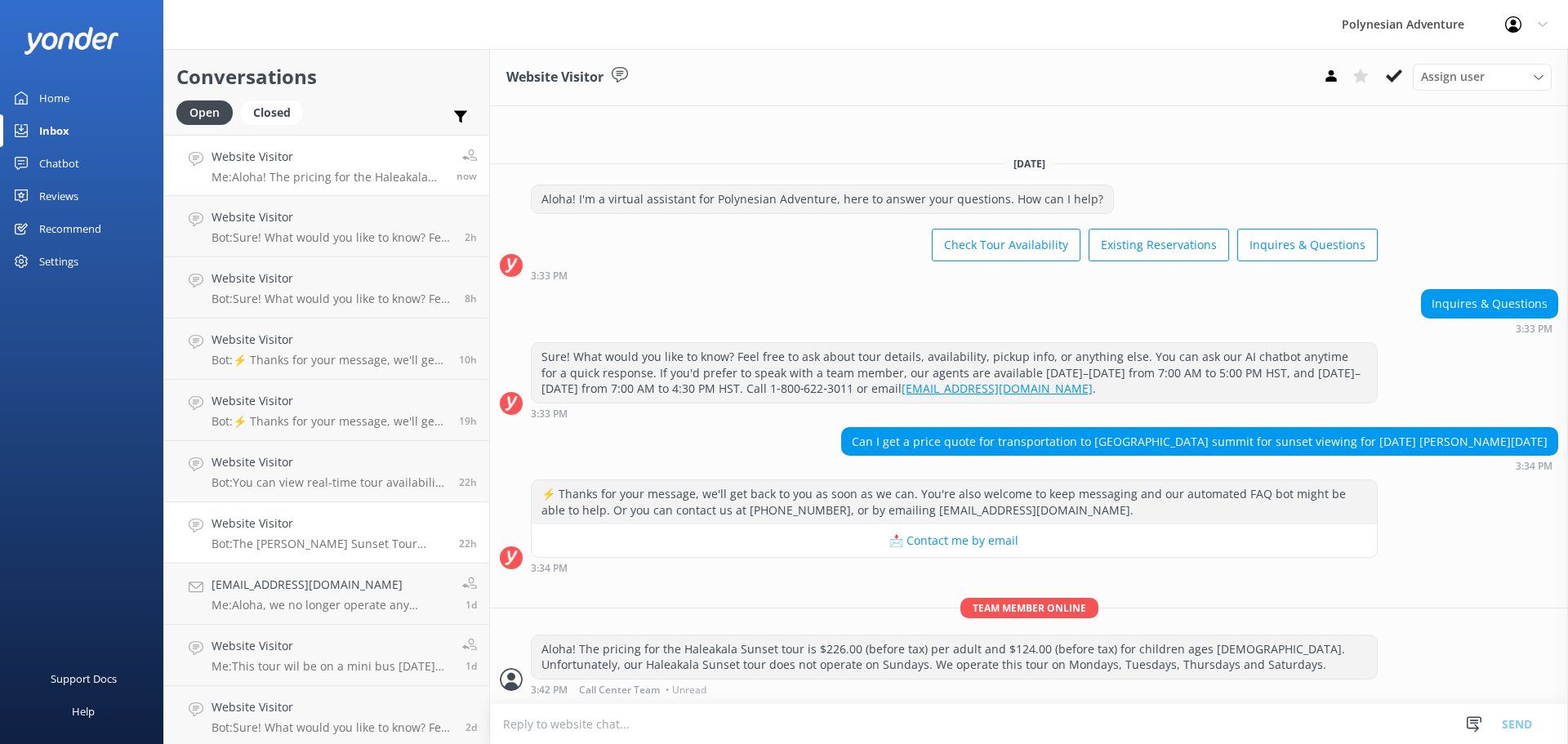
click at [316, 525] on h4 "Website Visitor" at bounding box center [329, 522] width 236 height 18
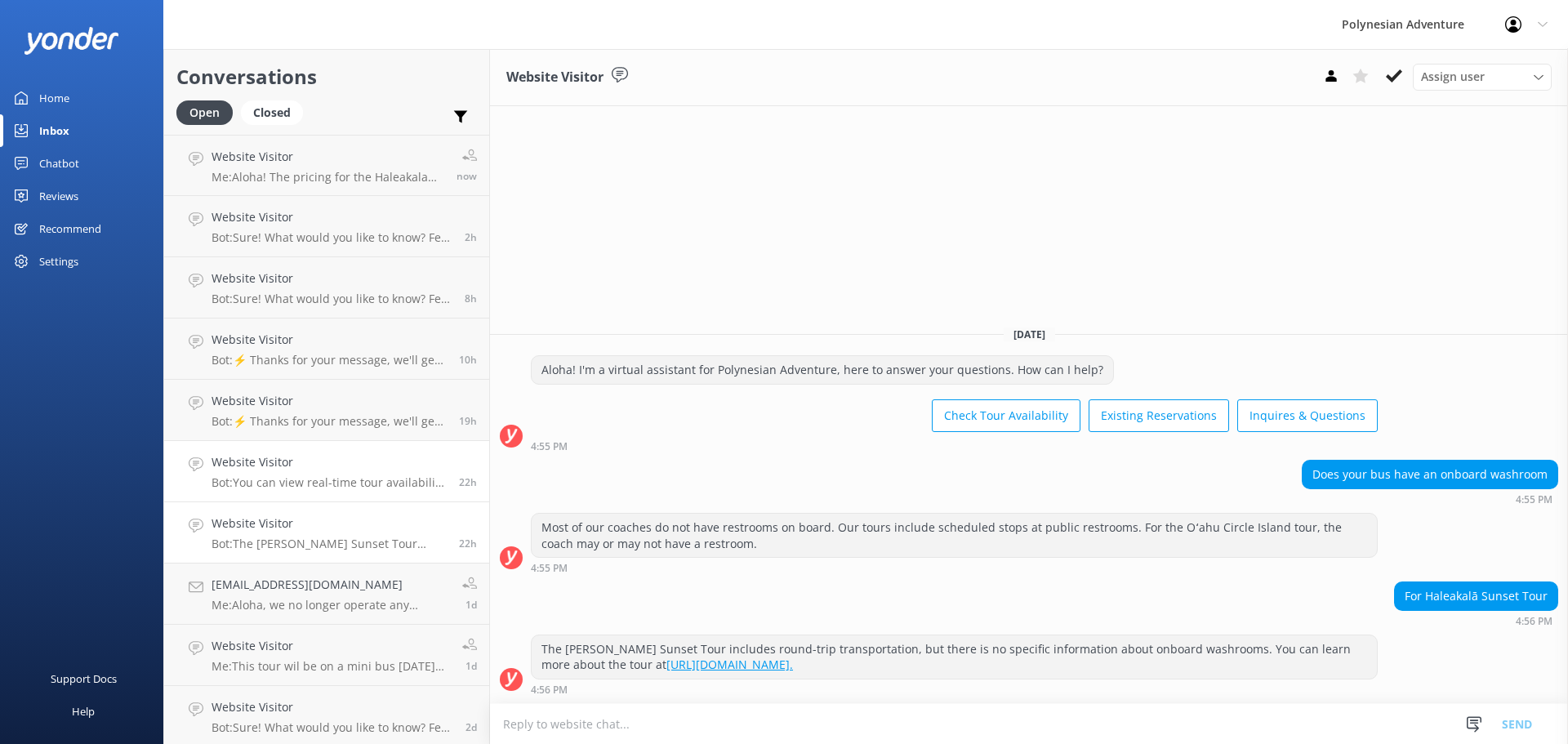
click at [316, 485] on p "Bot: You can view real-time tour availability and book your Polynesian Adventur…" at bounding box center [329, 482] width 236 height 15
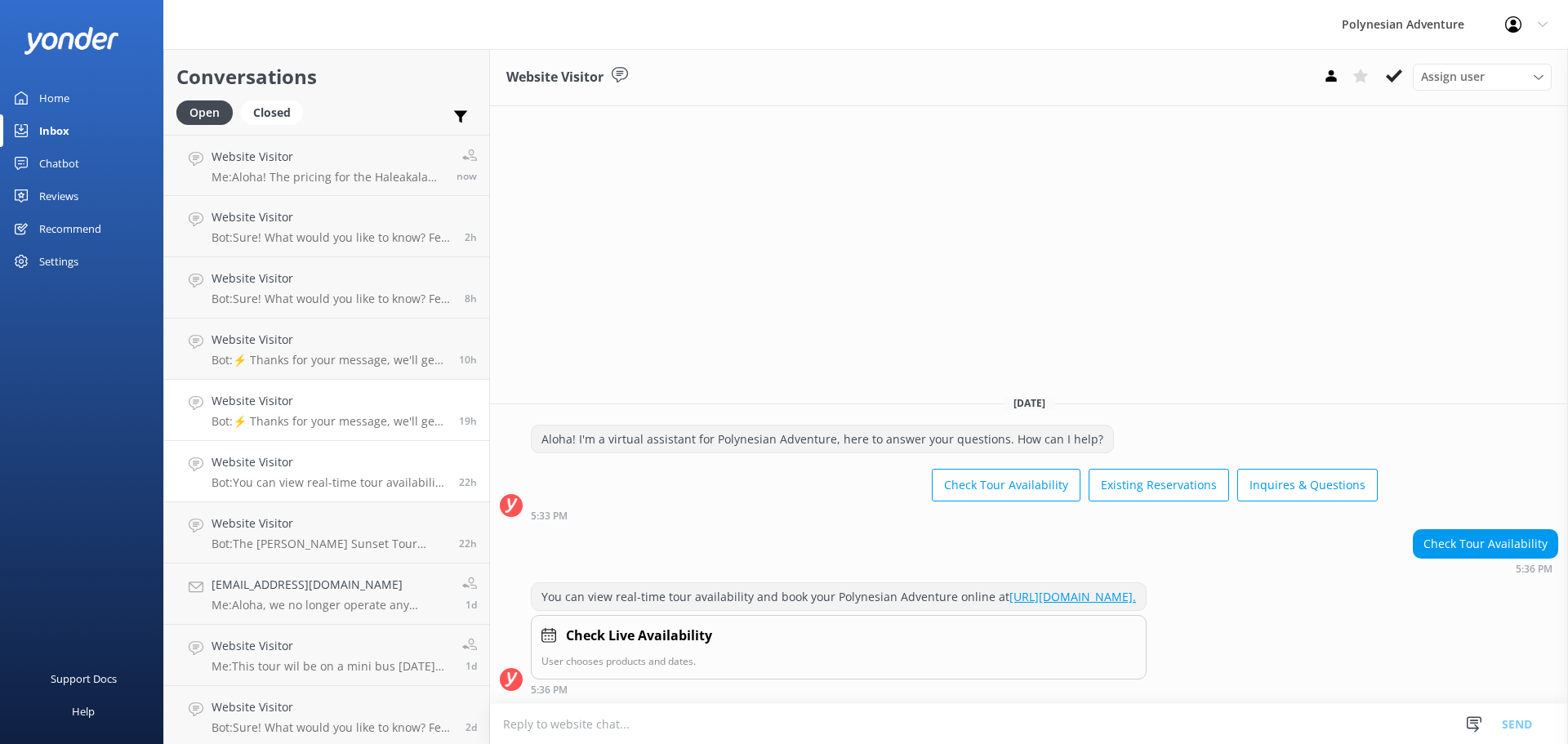
click at [312, 409] on h4 "Website Visitor" at bounding box center [329, 400] width 236 height 18
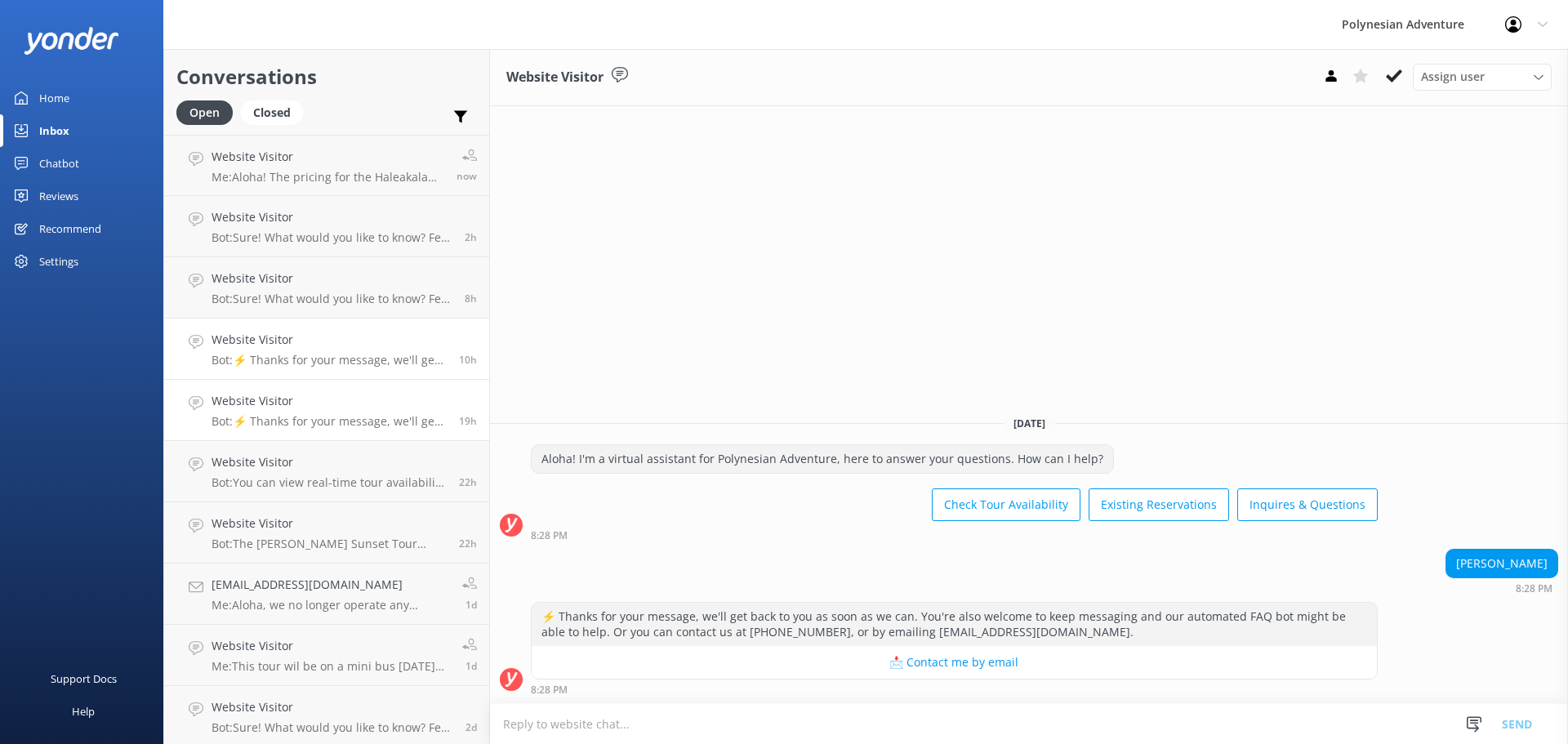
click at [304, 352] on p "Bot: ⚡ Thanks for your message, we'll get back to you as soon as we can. You're…" at bounding box center [329, 360] width 236 height 15
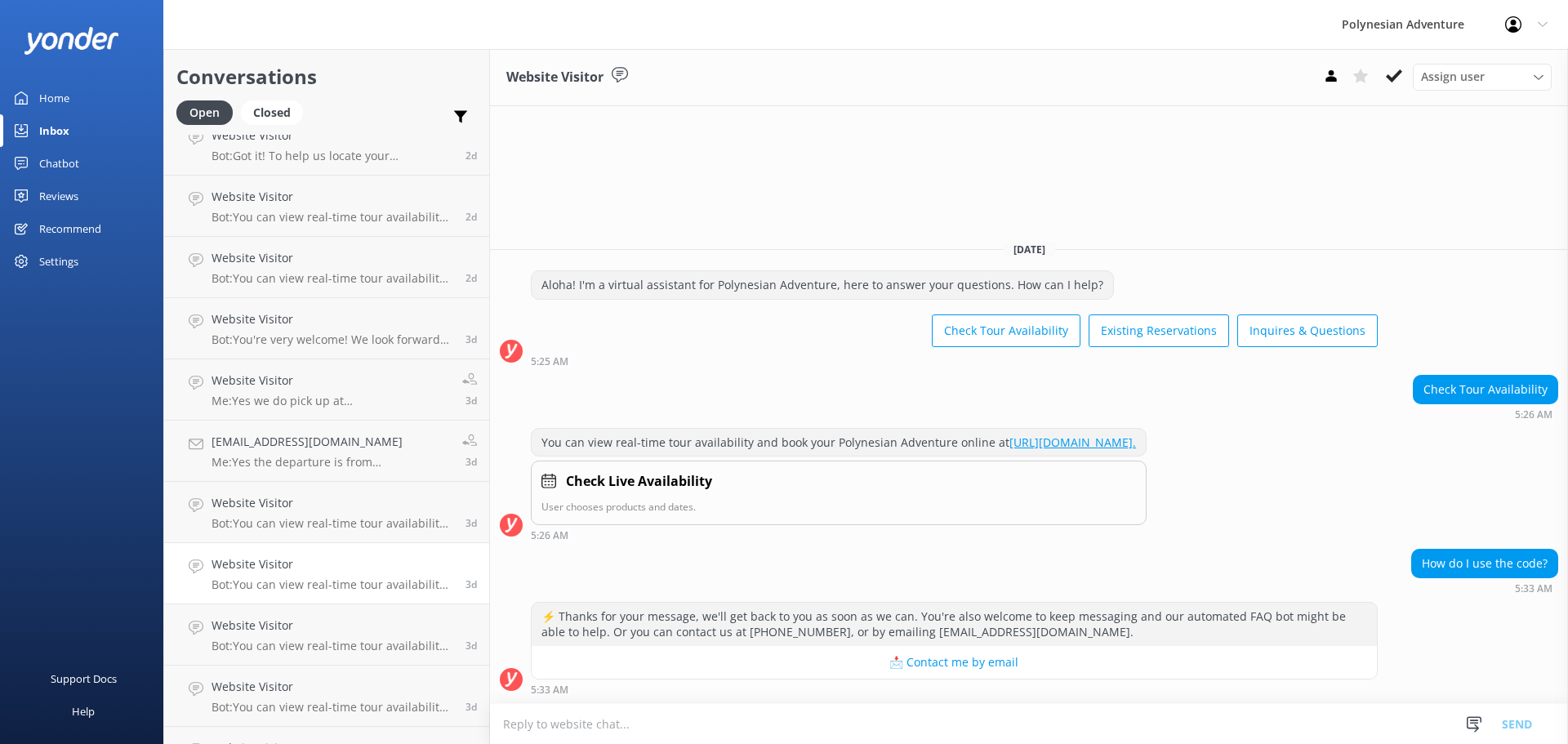
scroll to position [1044, 0]
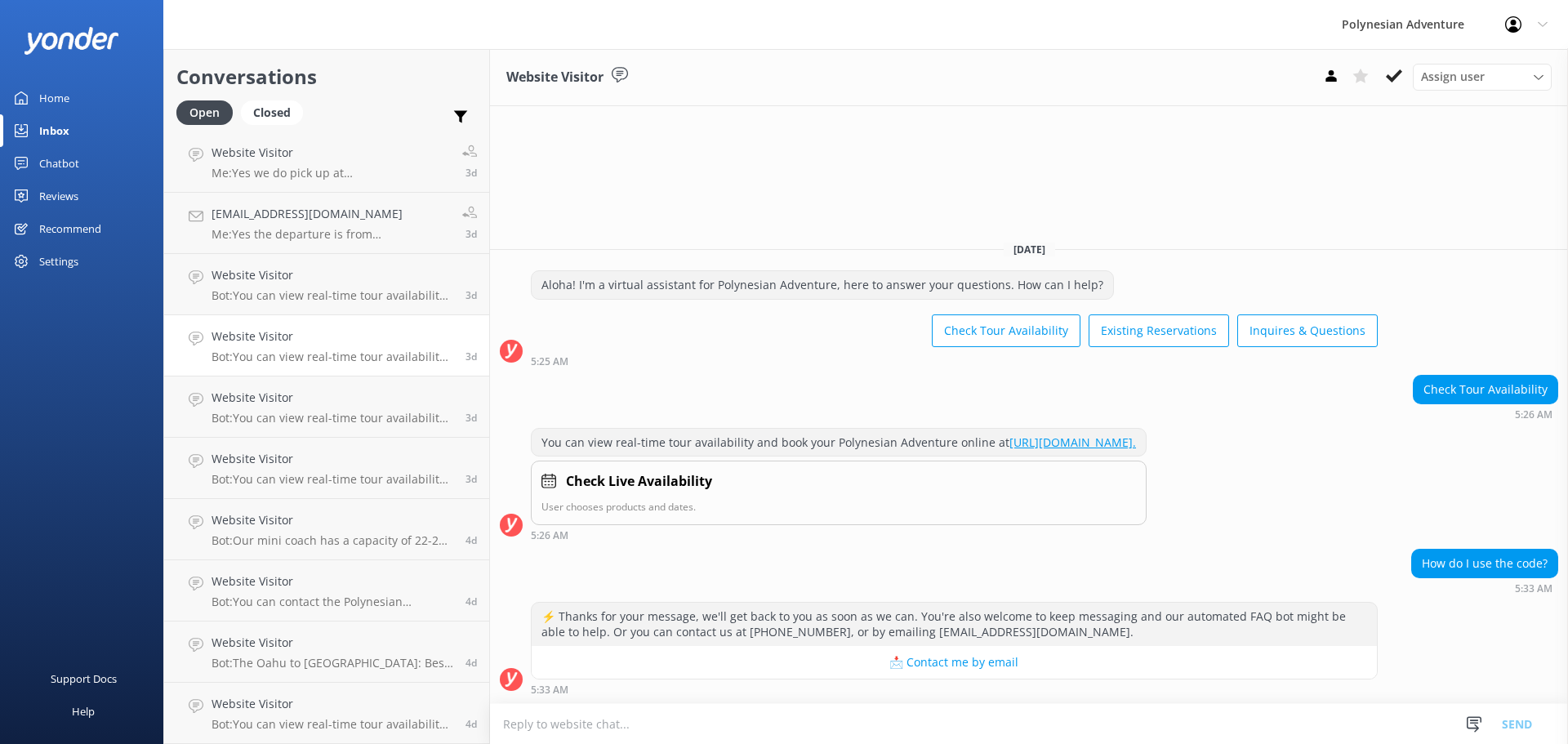
click at [287, 588] on h4 "Website Visitor" at bounding box center [332, 580] width 242 height 18
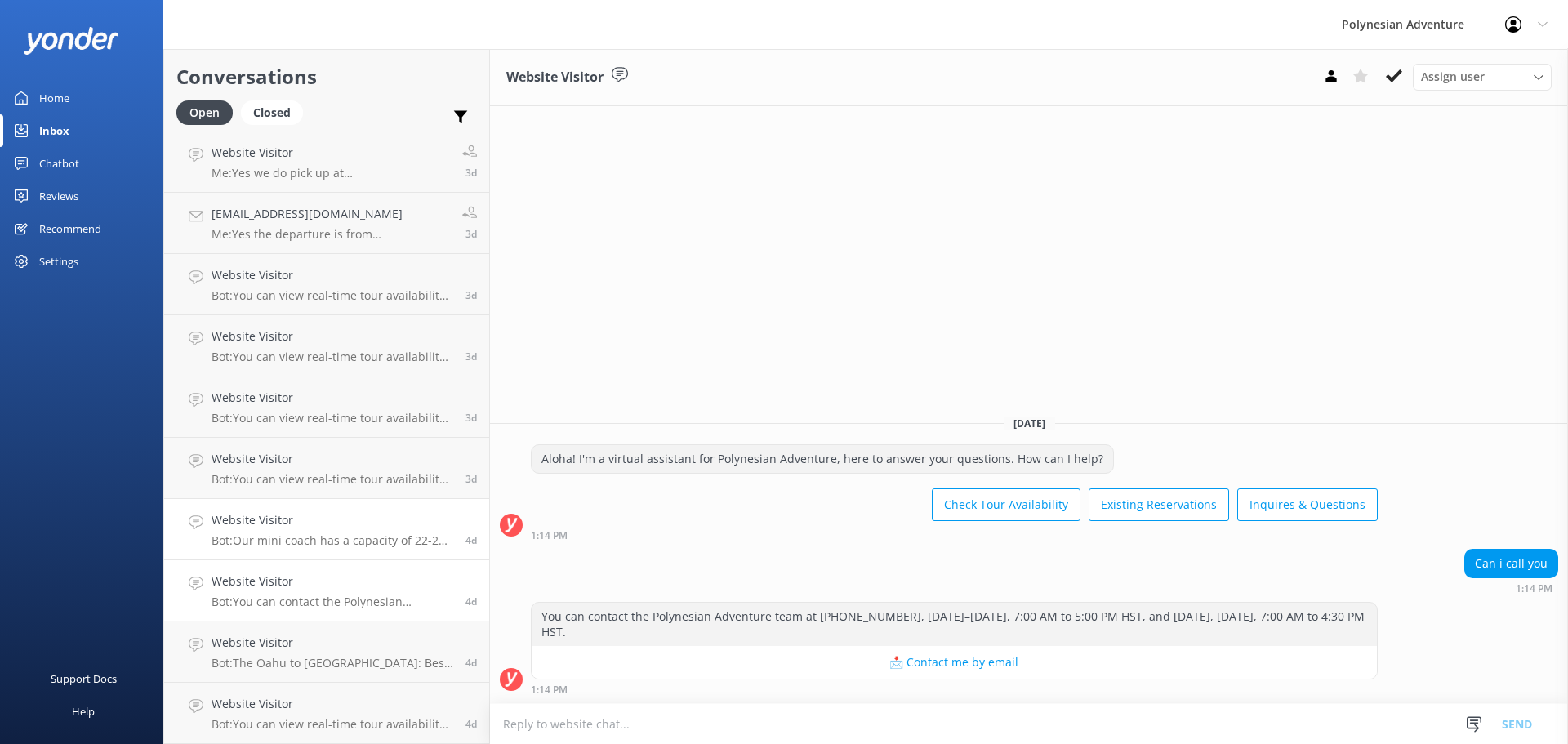
click at [296, 537] on p "Bot: Our mini coach has a capacity of 22-24 passengers, depending on the operat…" at bounding box center [332, 540] width 242 height 15
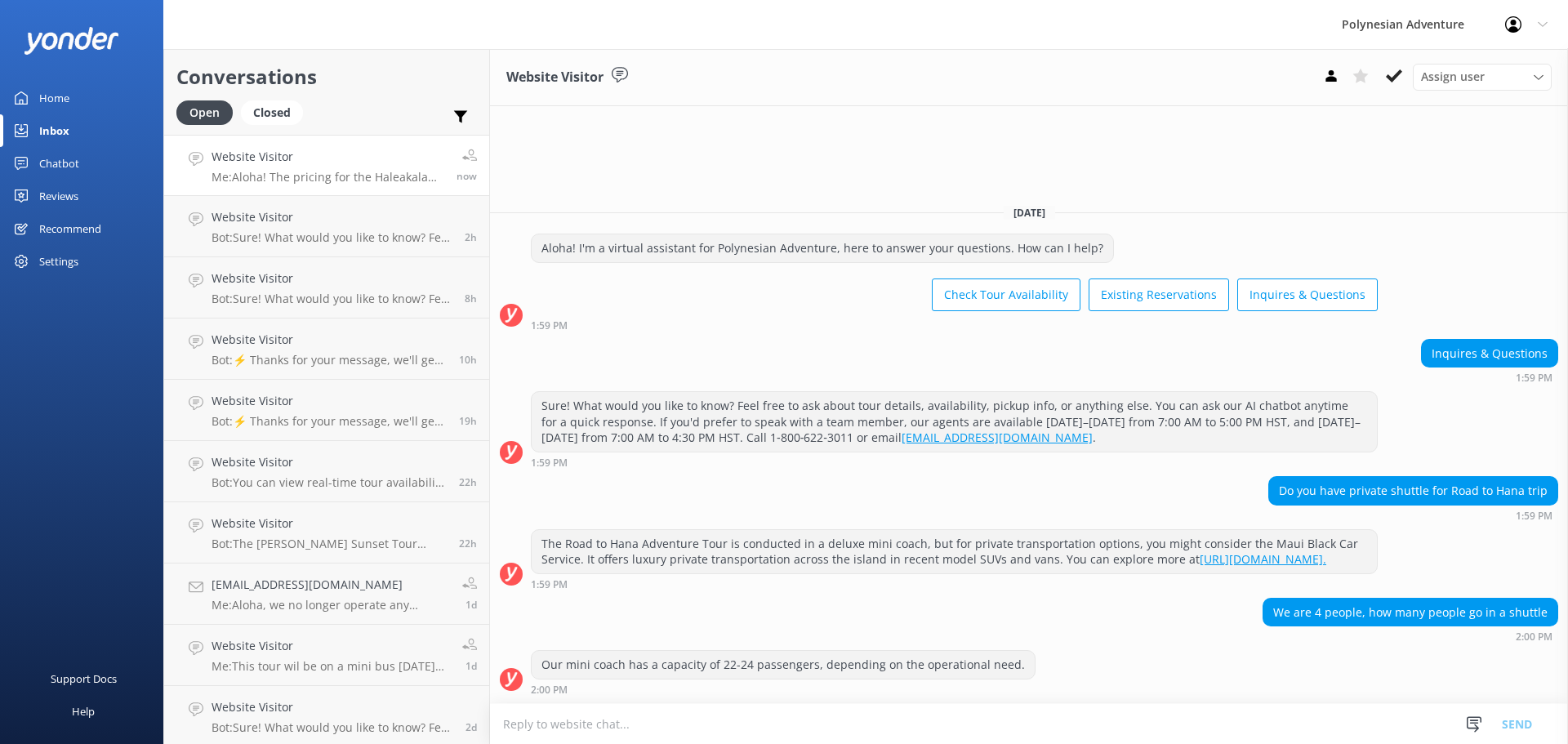
click at [294, 176] on p "Me: Aloha! The pricing for the Haleakala Sunset tour is $226.00 (before tax) pe…" at bounding box center [327, 178] width 233 height 15
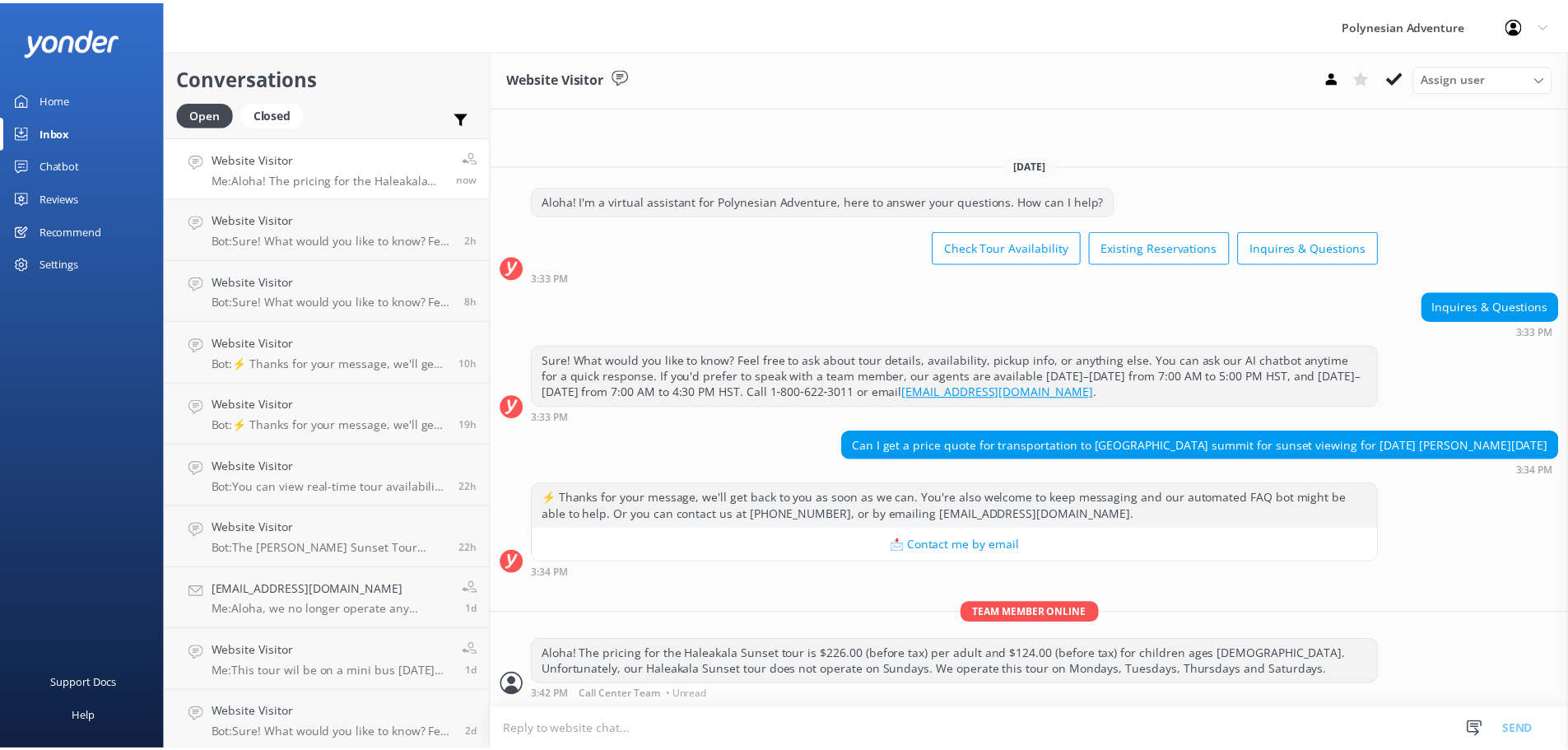
scroll to position [1, 0]
click at [64, 167] on div "Chatbot" at bounding box center [59, 164] width 41 height 33
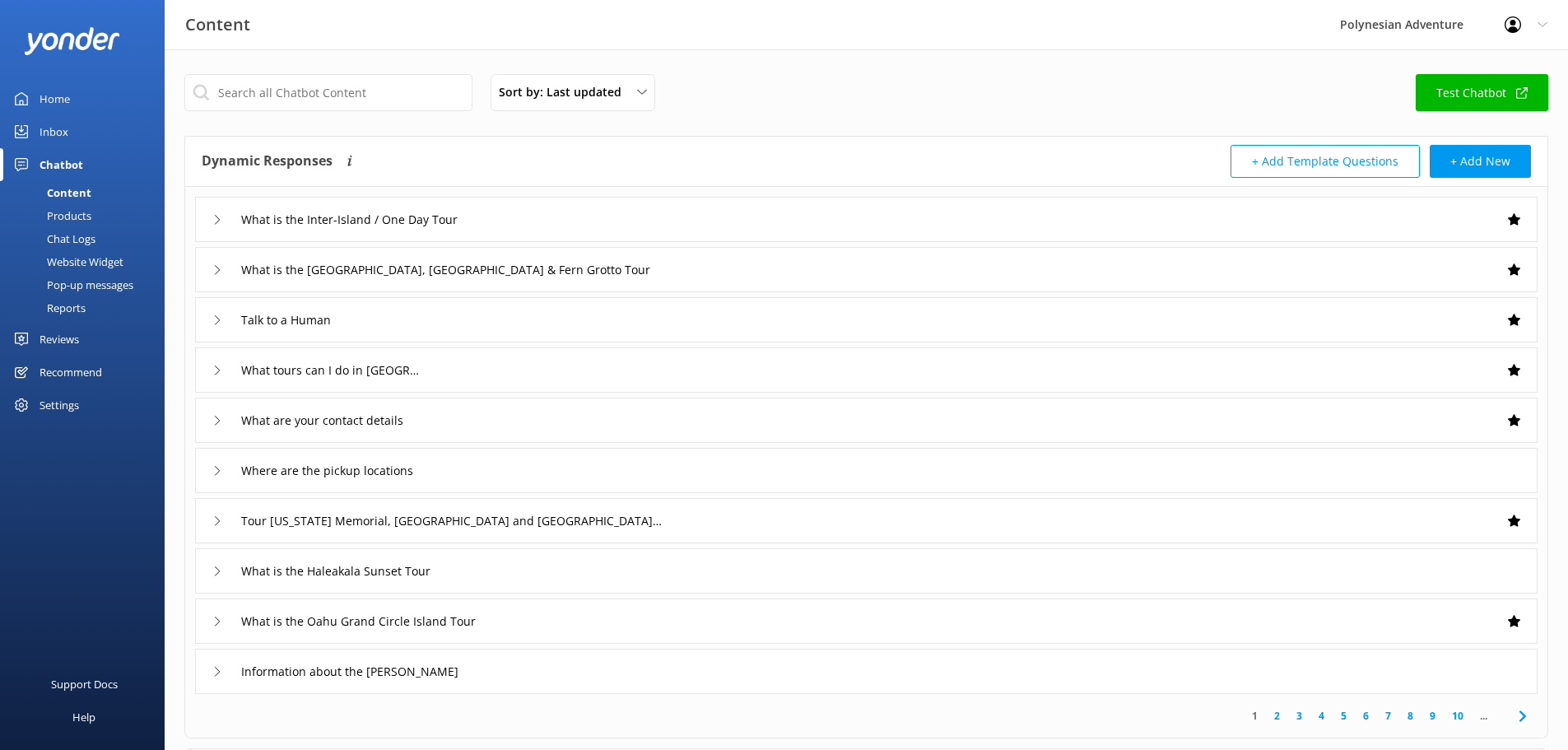
click at [1496, 91] on link "Test Chatbot" at bounding box center [1481, 92] width 133 height 37
click at [69, 120] on link "Inbox" at bounding box center [82, 131] width 165 height 33
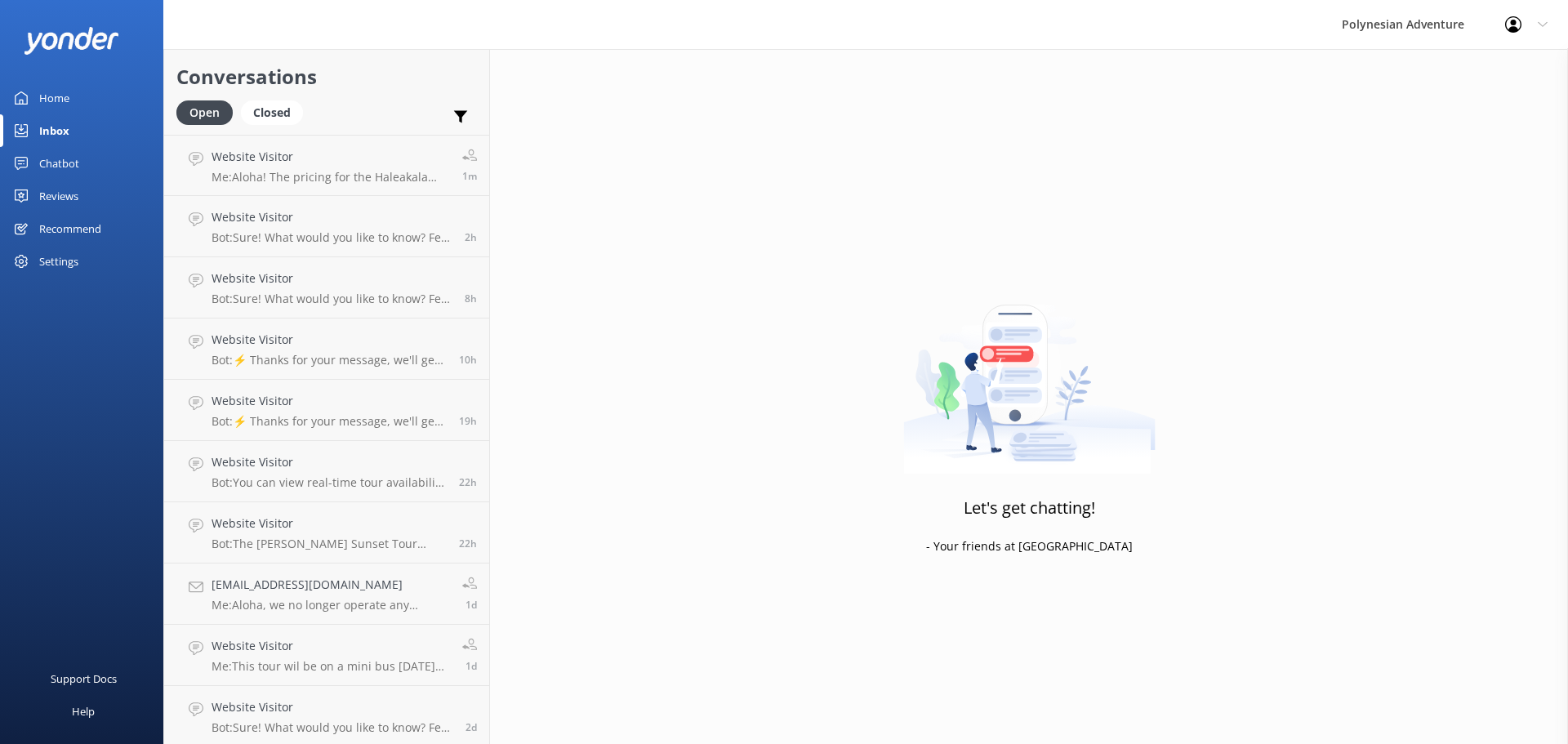
click at [67, 92] on div "Home" at bounding box center [54, 97] width 30 height 33
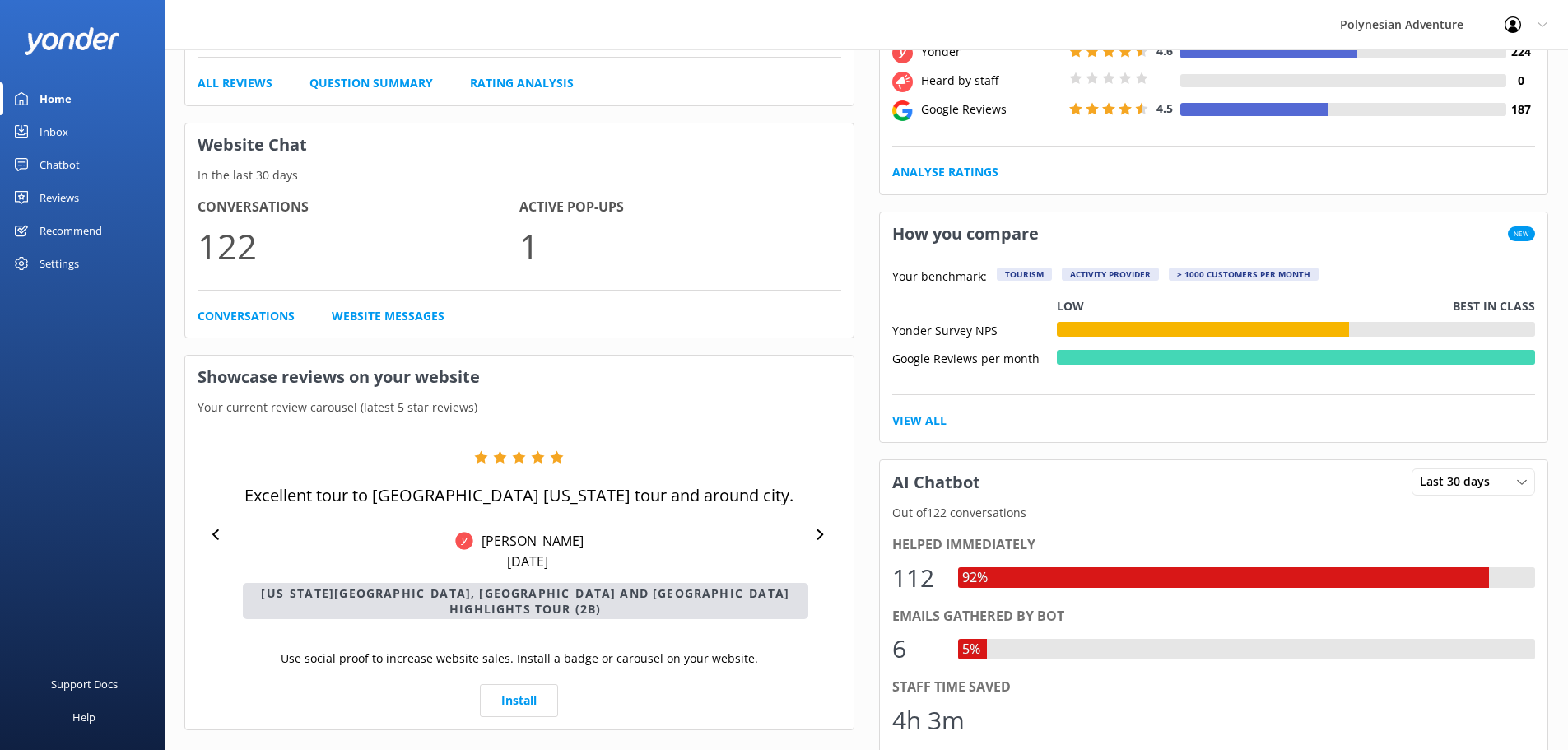
scroll to position [212, 0]
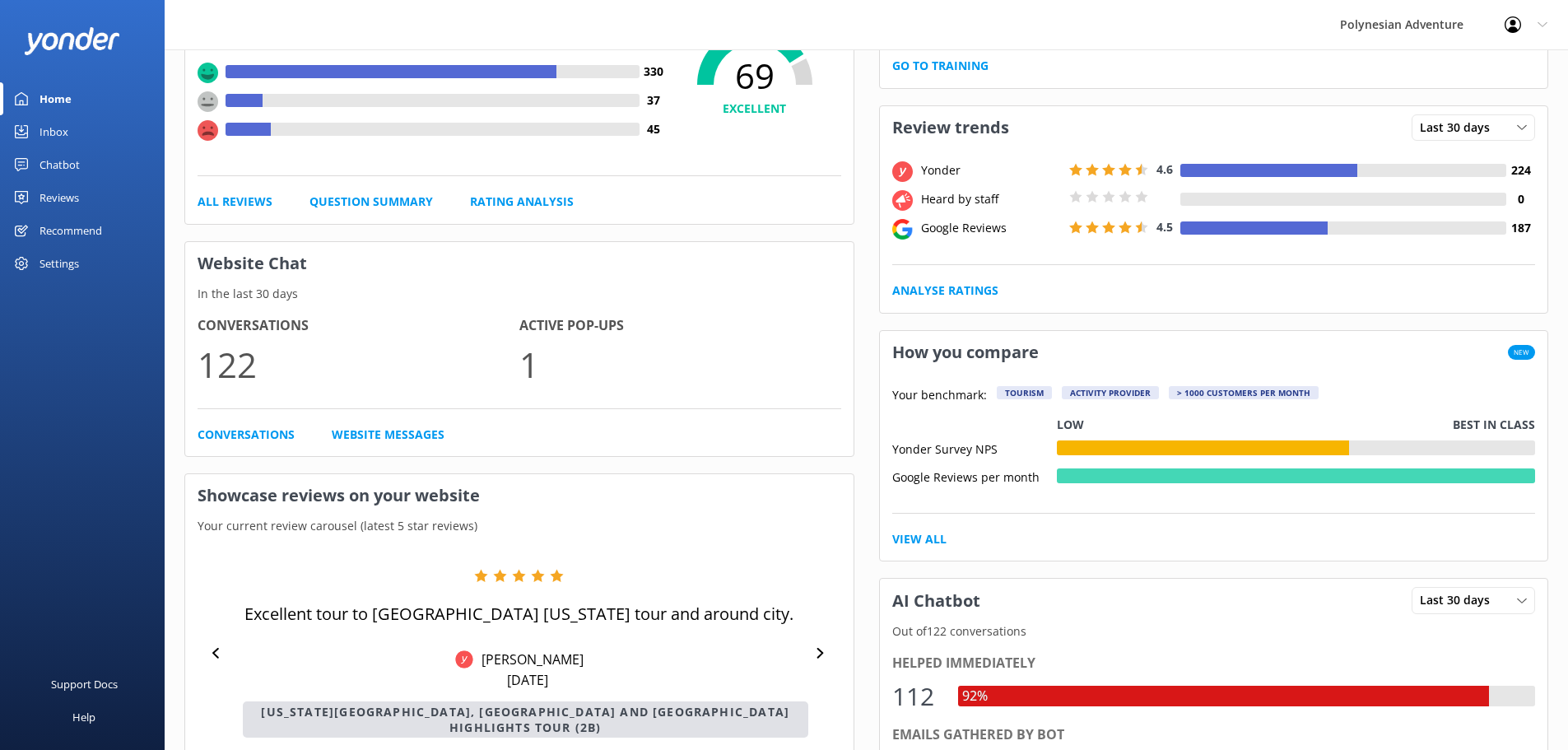
click at [67, 166] on div "Chatbot" at bounding box center [59, 164] width 41 height 33
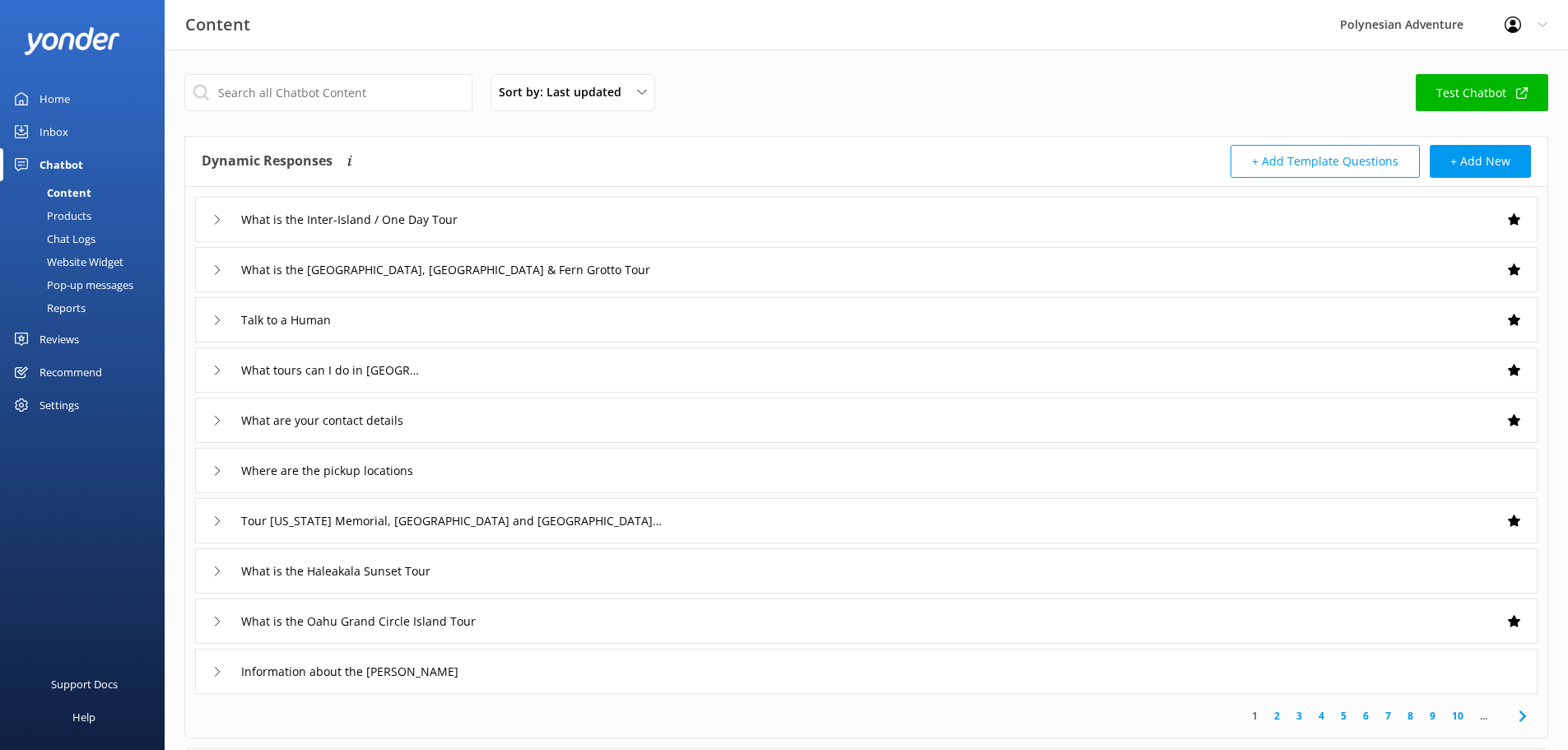
click at [68, 238] on div "Chat Logs" at bounding box center [52, 238] width 86 height 23
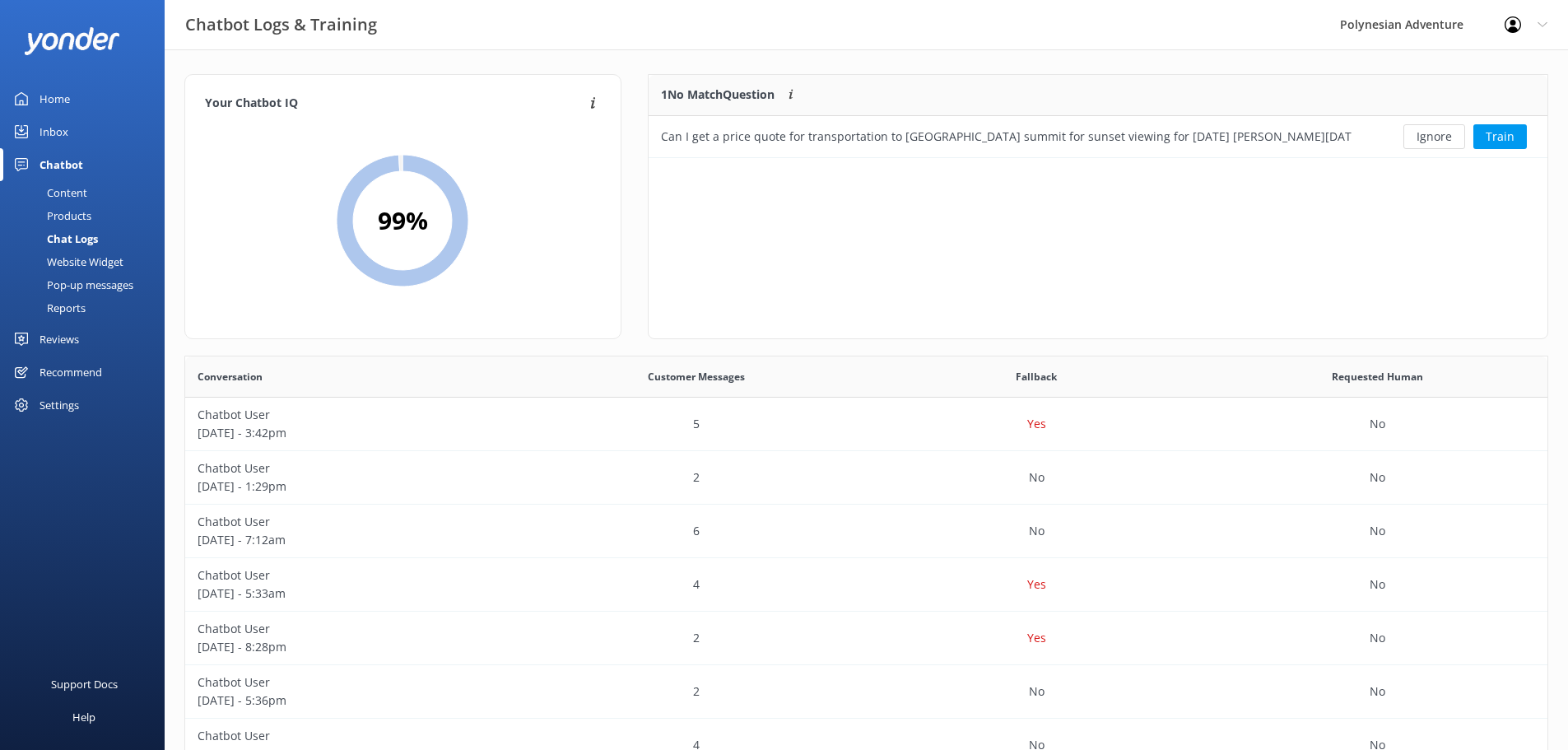
click at [75, 127] on link "Inbox" at bounding box center [82, 131] width 165 height 33
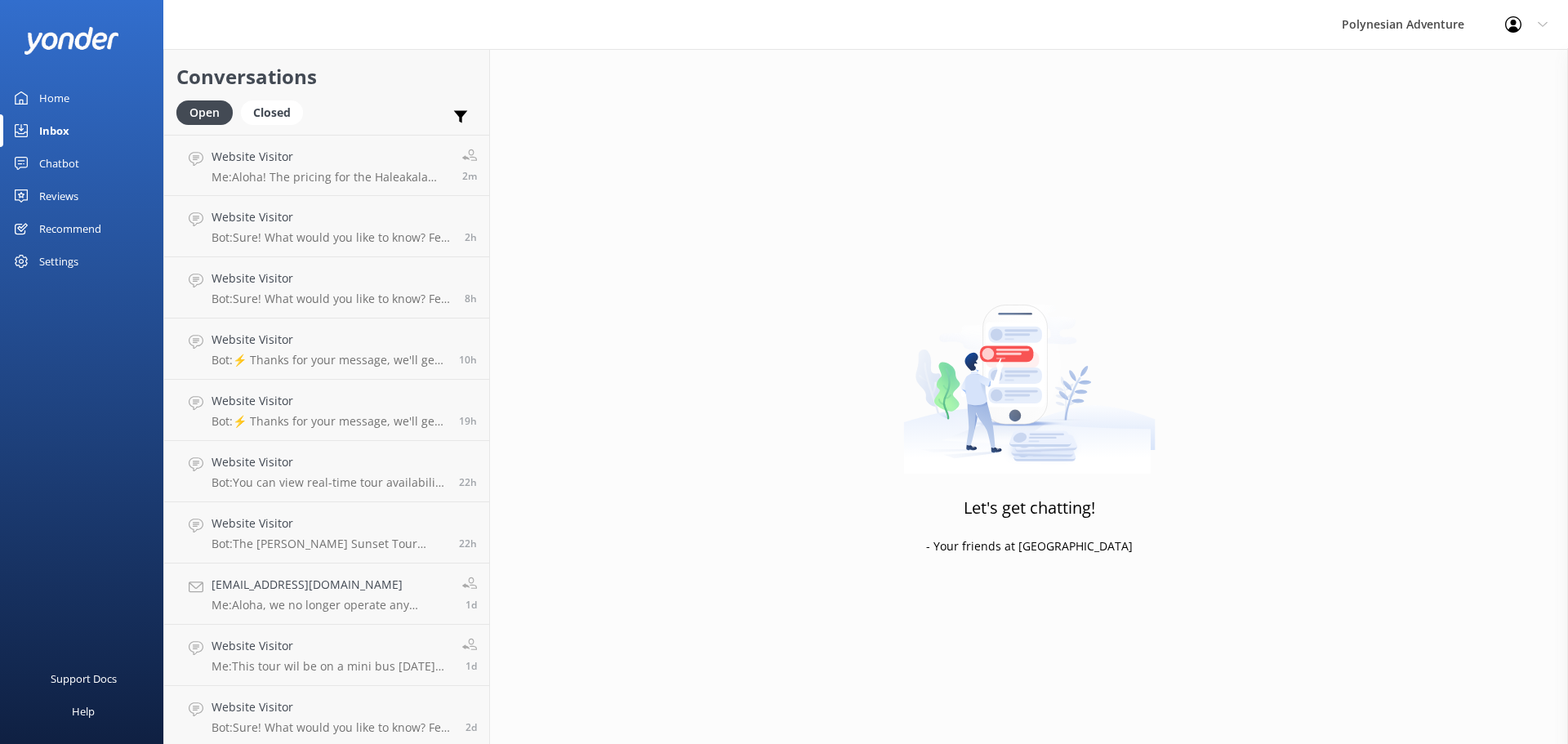
click at [67, 99] on div "Home" at bounding box center [54, 97] width 30 height 33
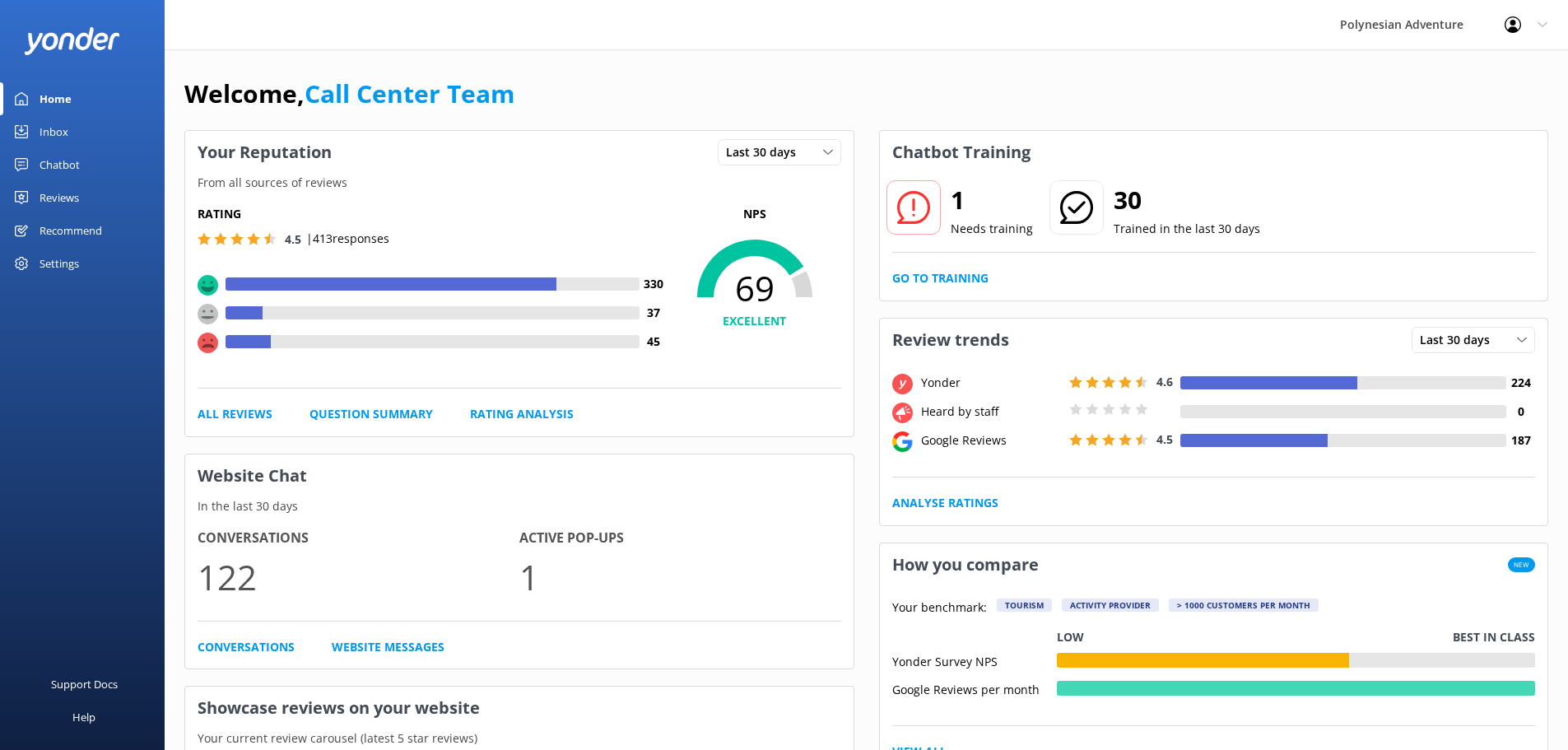
click at [69, 135] on link "Inbox" at bounding box center [82, 131] width 165 height 33
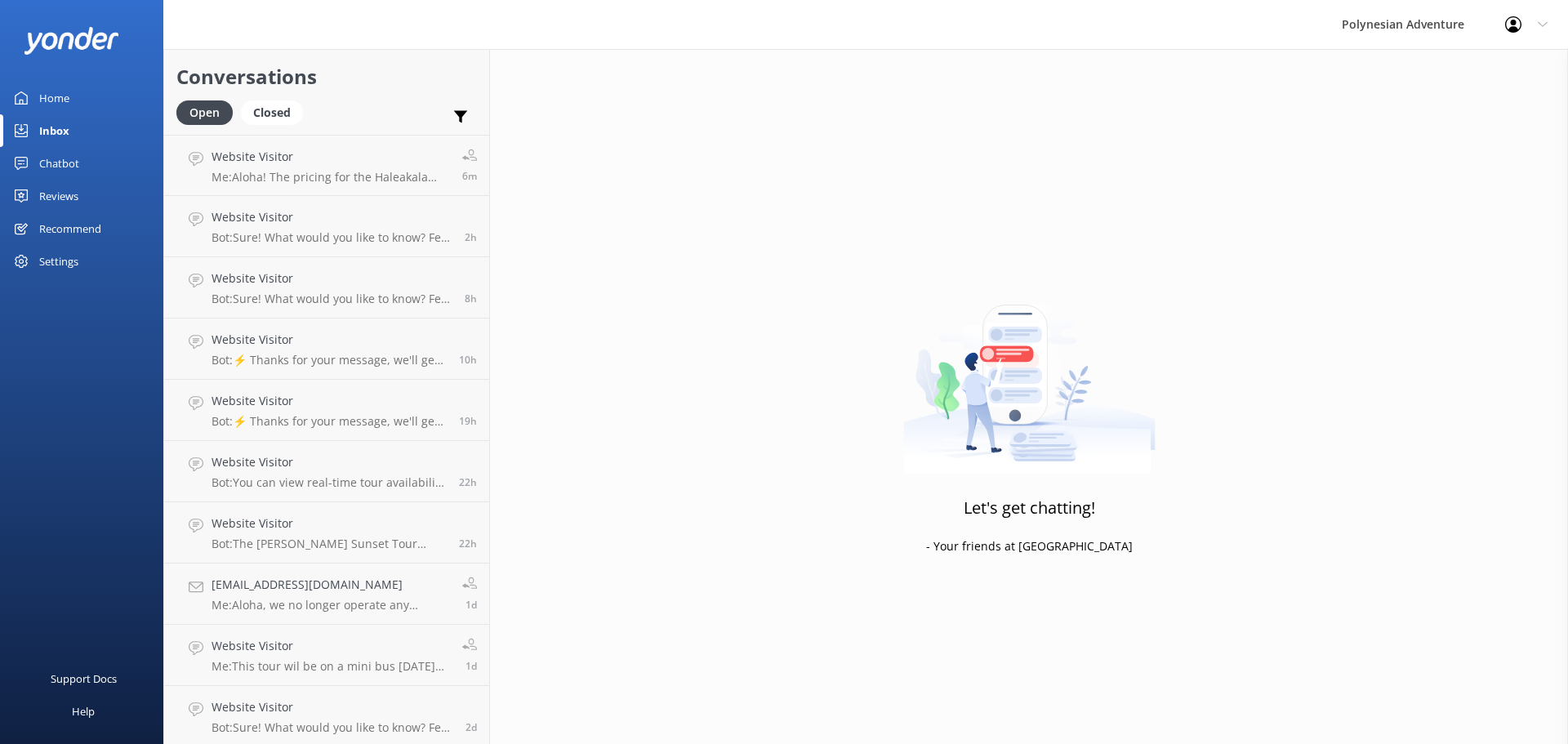
click at [74, 173] on div "Chatbot" at bounding box center [59, 163] width 40 height 33
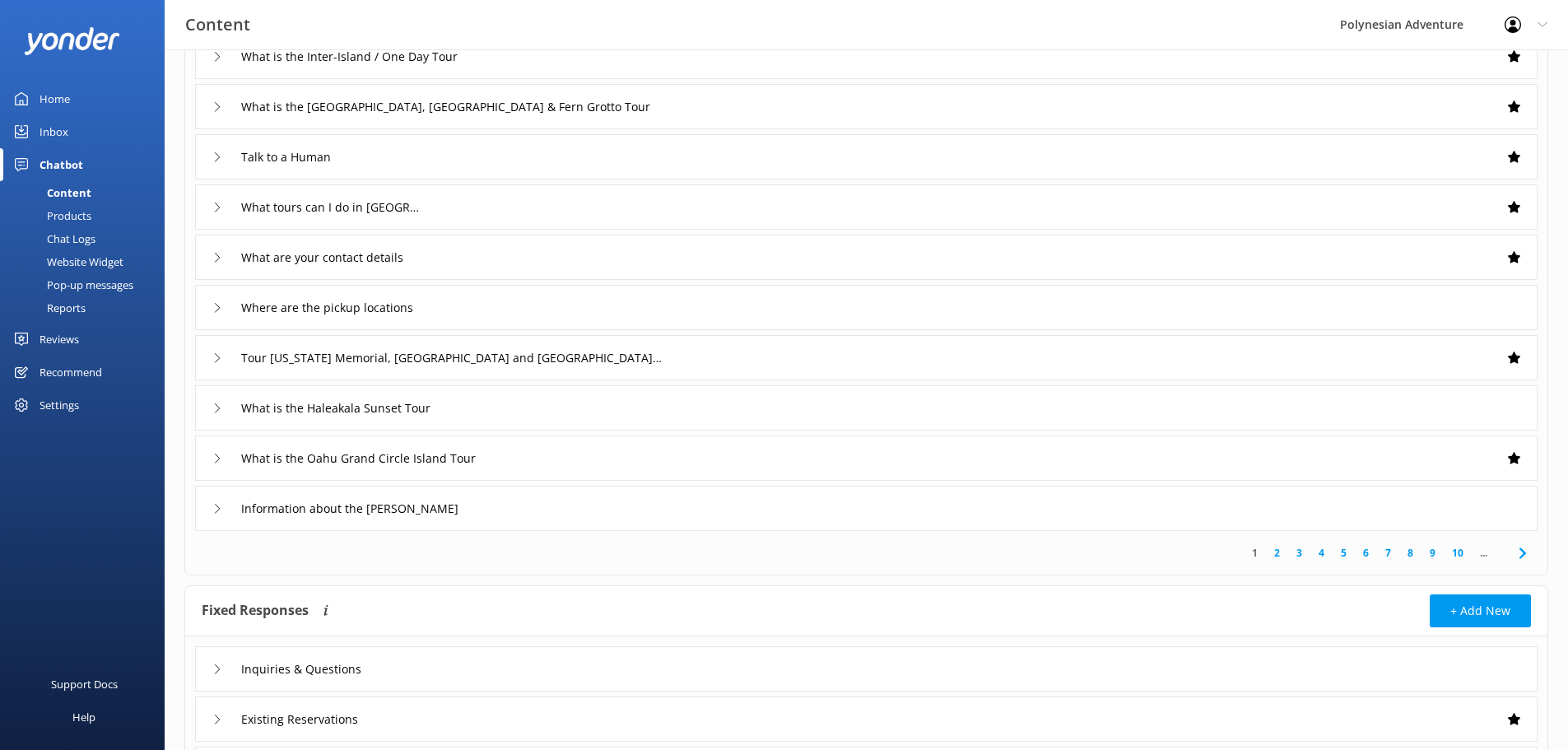
scroll to position [165, 0]
click at [80, 242] on div "Chat Logs" at bounding box center [52, 238] width 86 height 23
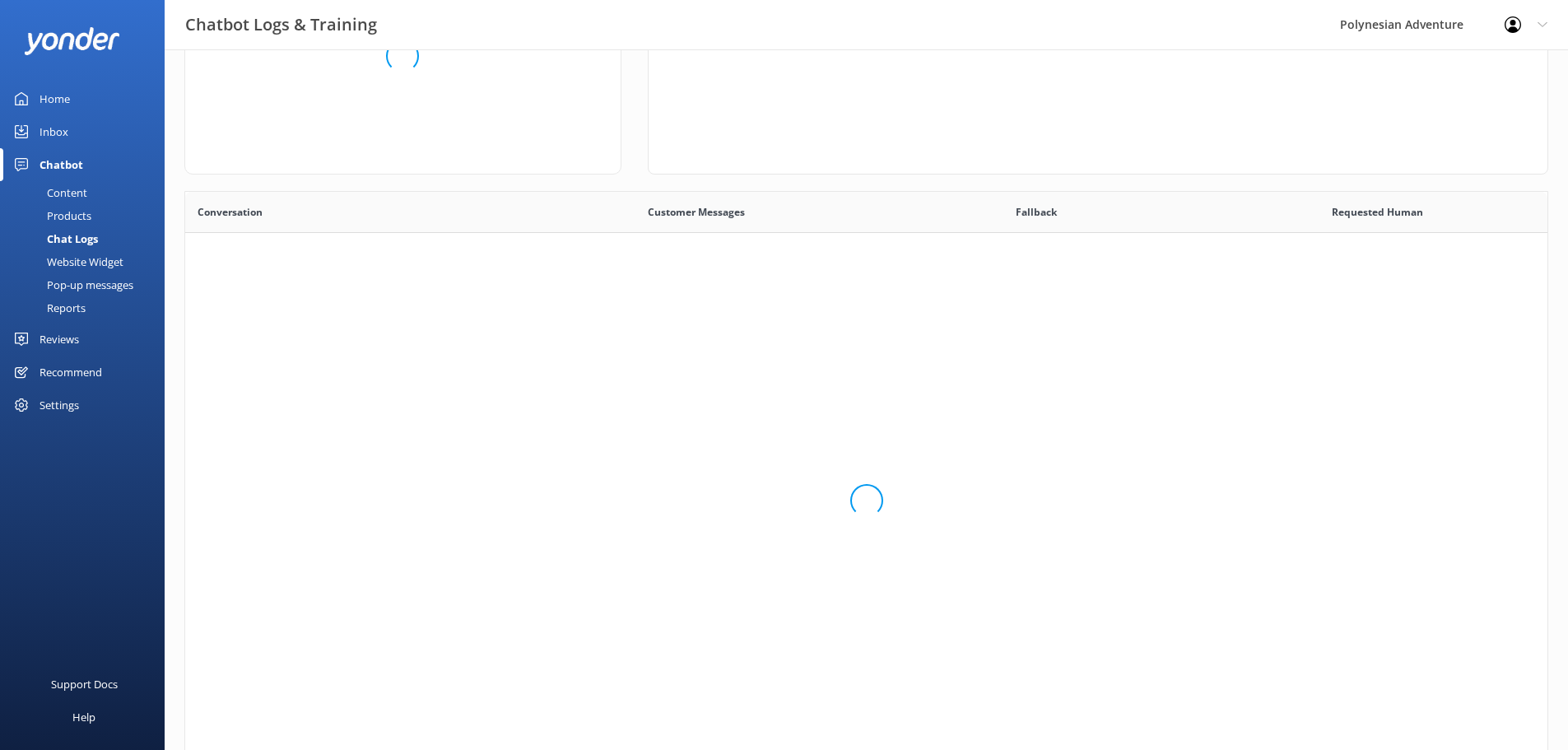
scroll to position [71, 887]
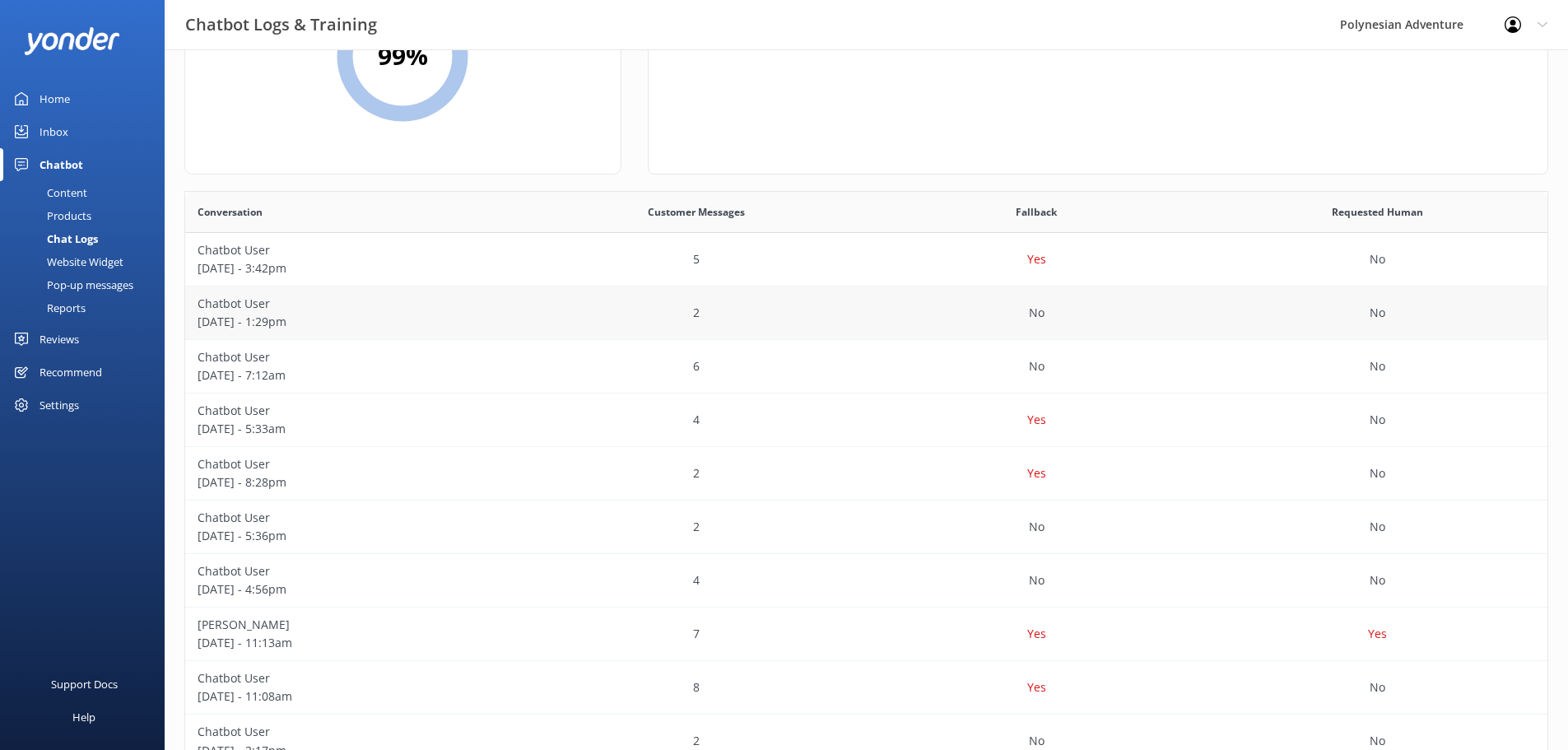
click at [254, 313] on p "[DATE] - 1:29pm" at bounding box center [355, 321] width 316 height 18
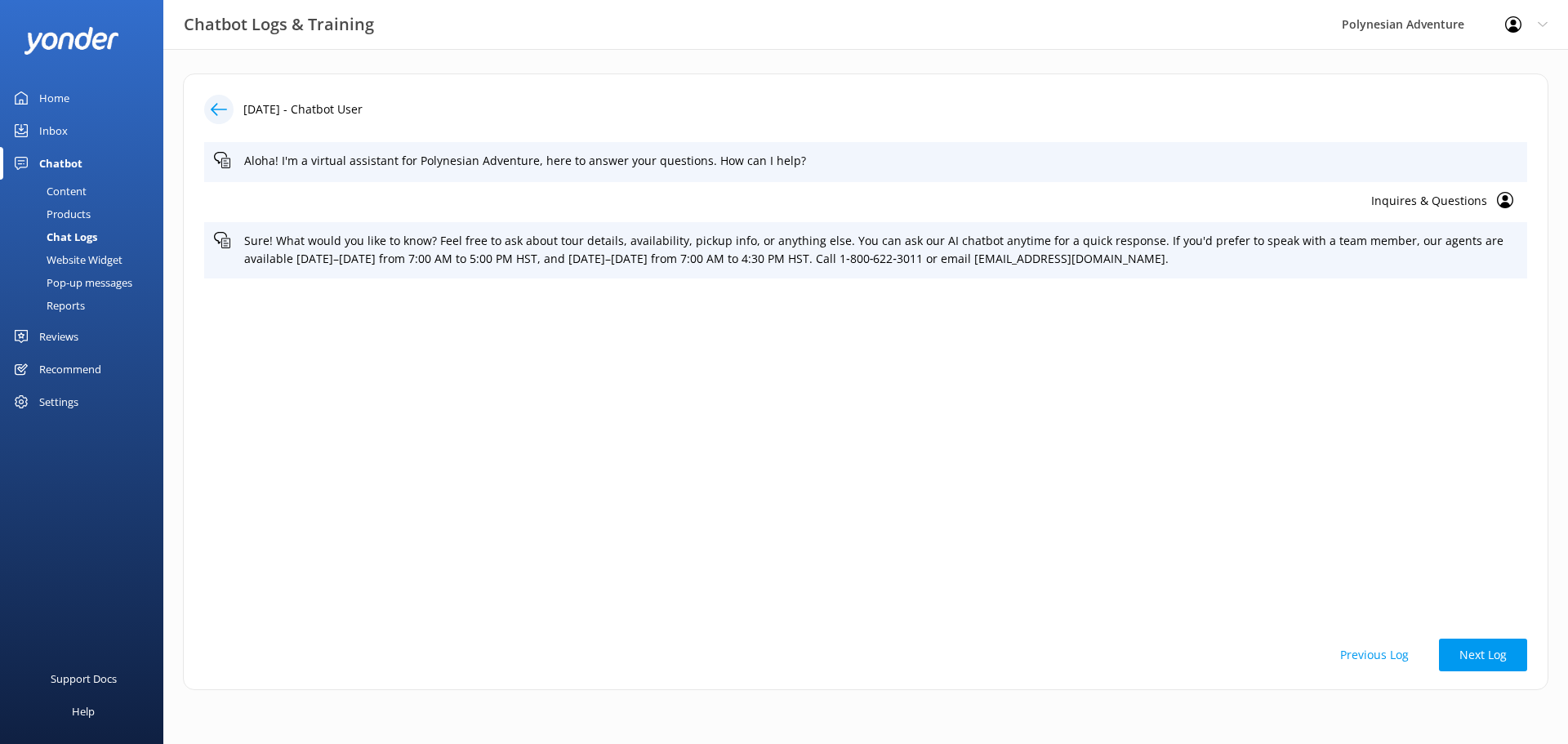
click at [221, 107] on icon at bounding box center [218, 108] width 16 height 16
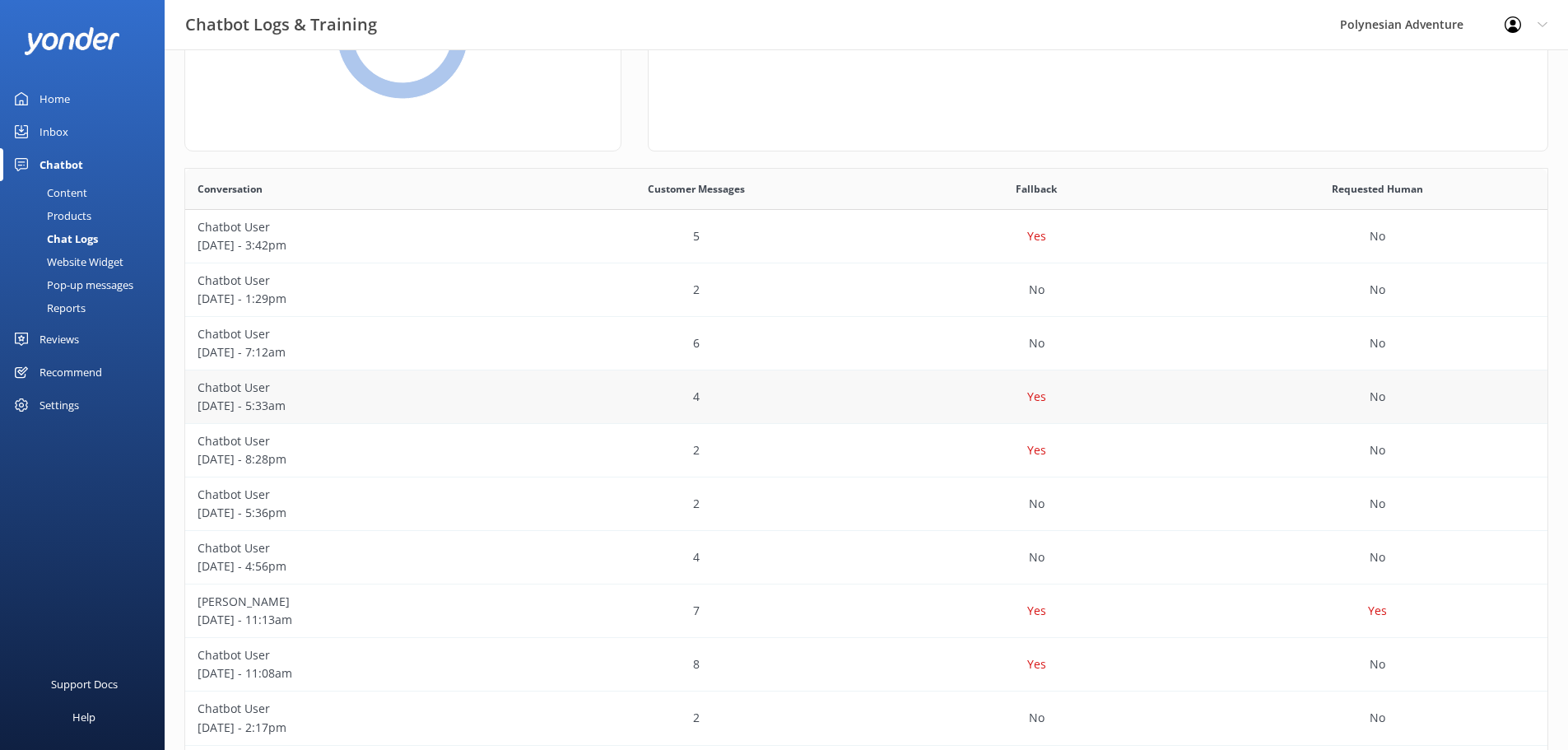
scroll to position [274, 0]
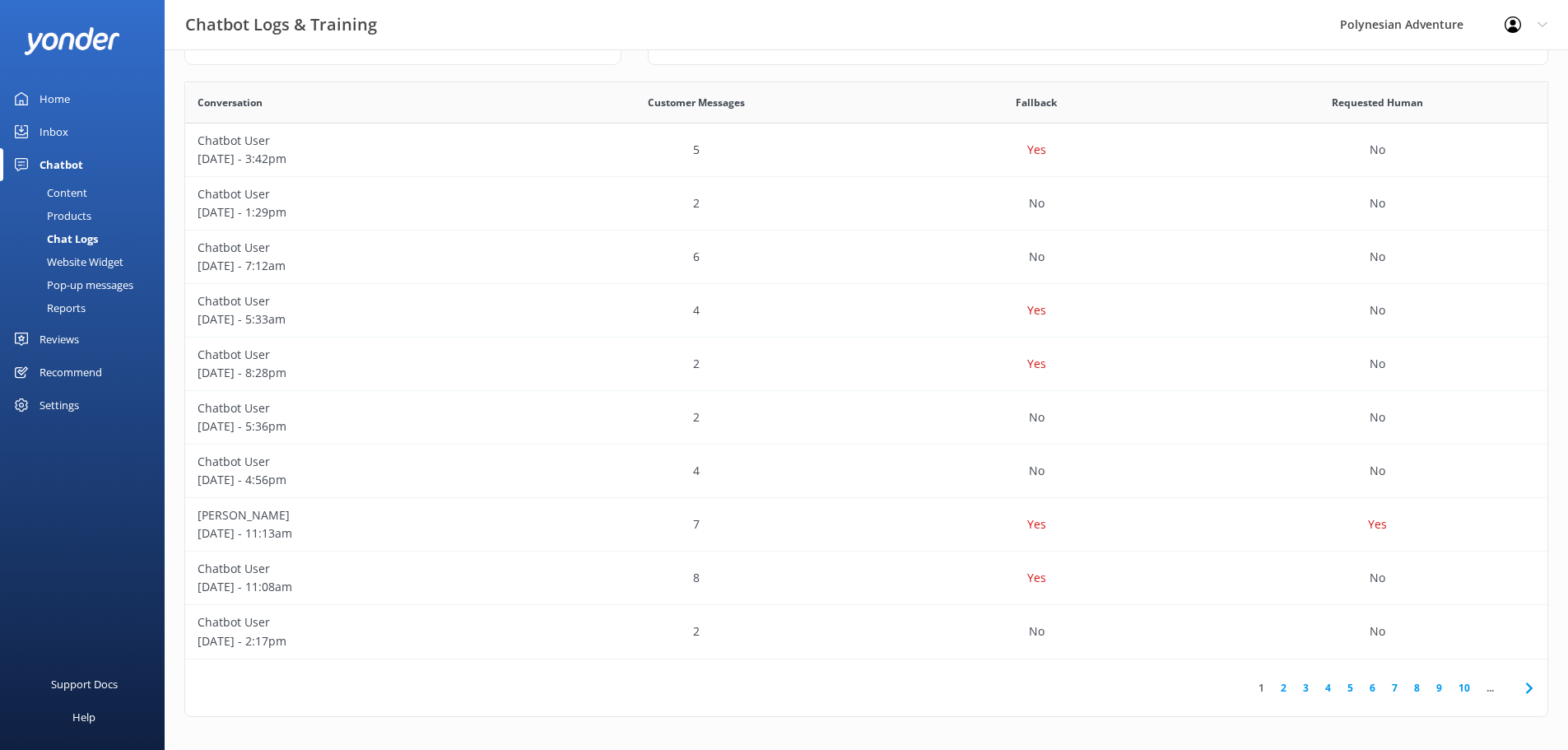
click at [73, 98] on link "Home" at bounding box center [82, 98] width 165 height 33
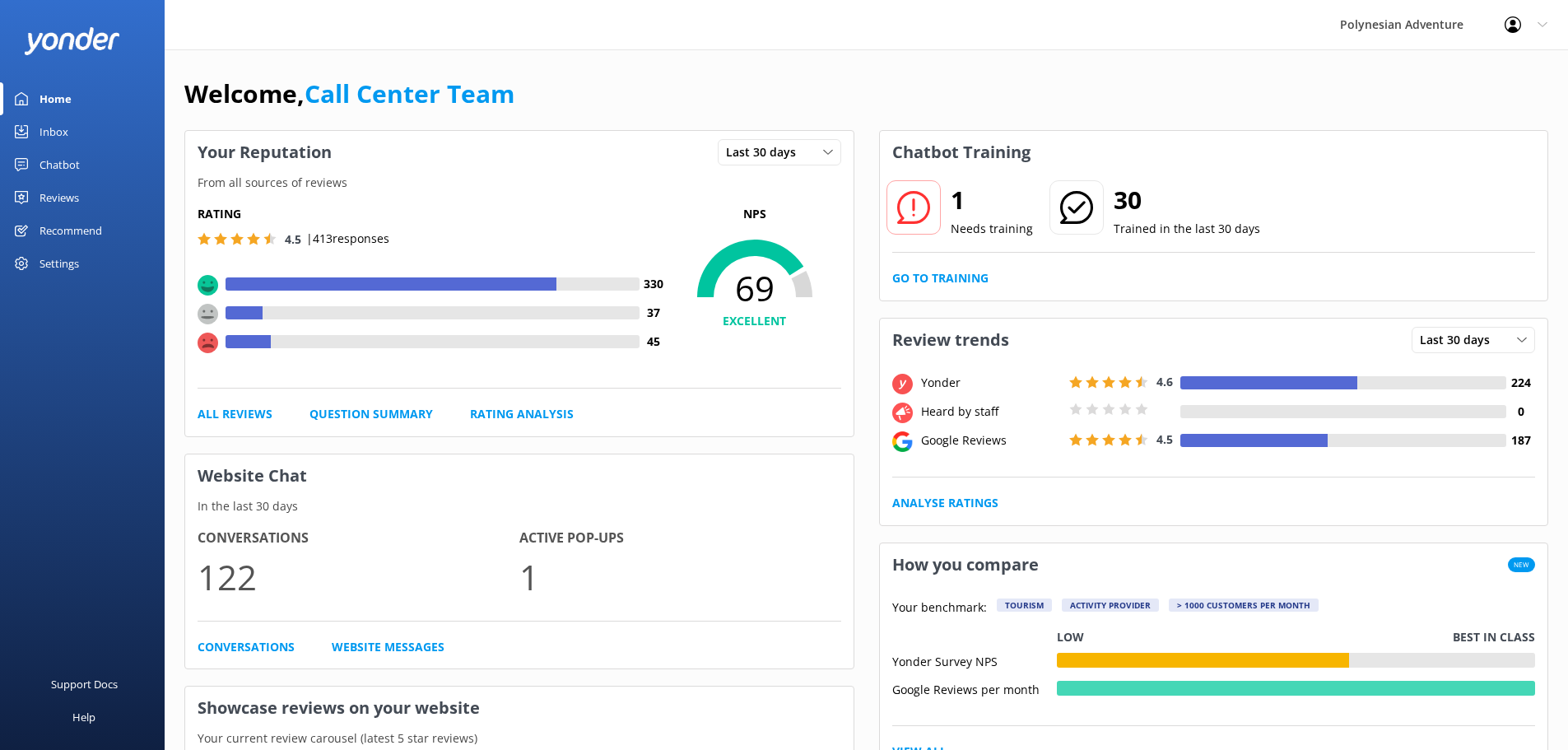
click at [80, 127] on link "Inbox" at bounding box center [82, 131] width 165 height 33
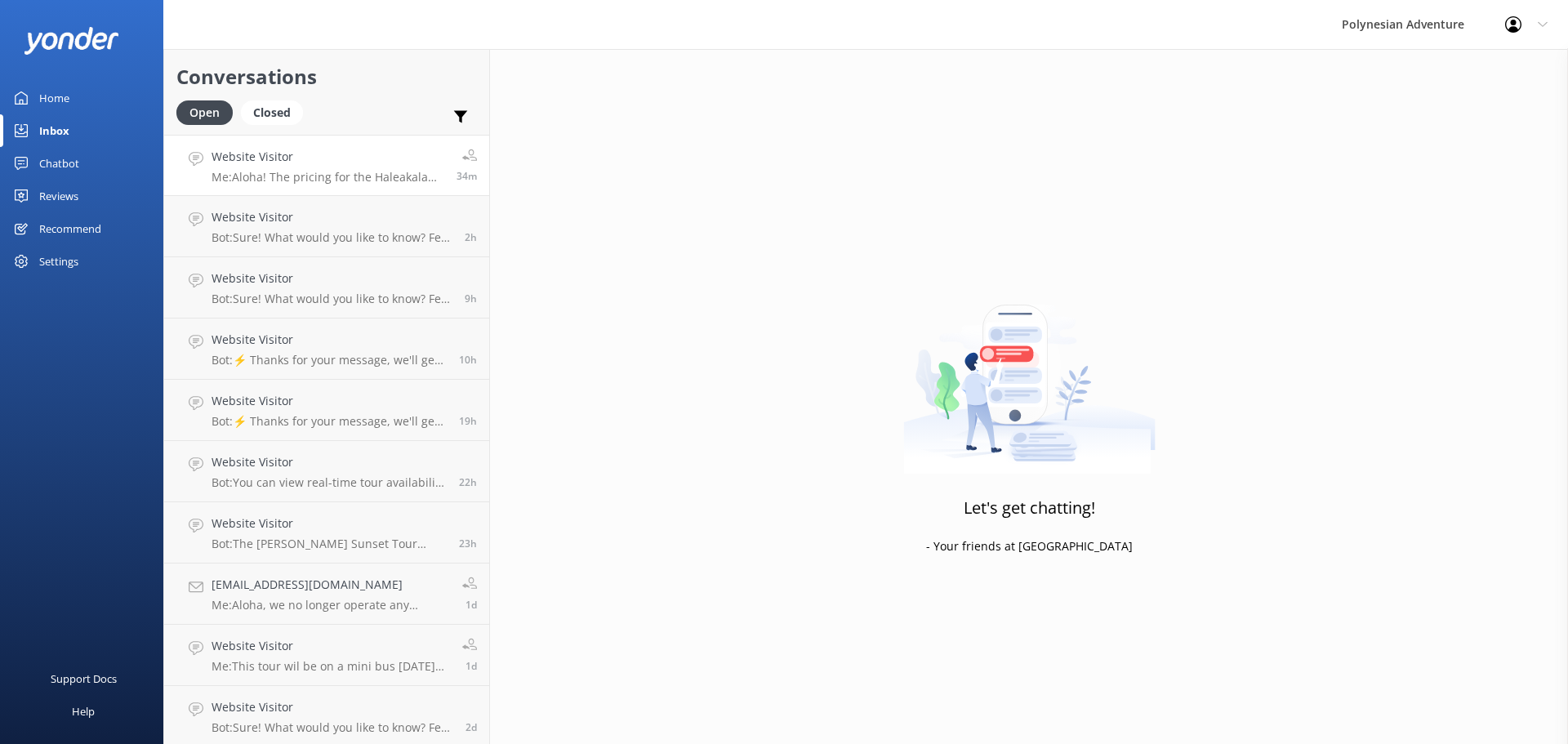
click at [382, 175] on p "Me: Aloha! The pricing for the Haleakala Sunset tour is $226.00 (before tax) pe…" at bounding box center [327, 178] width 233 height 15
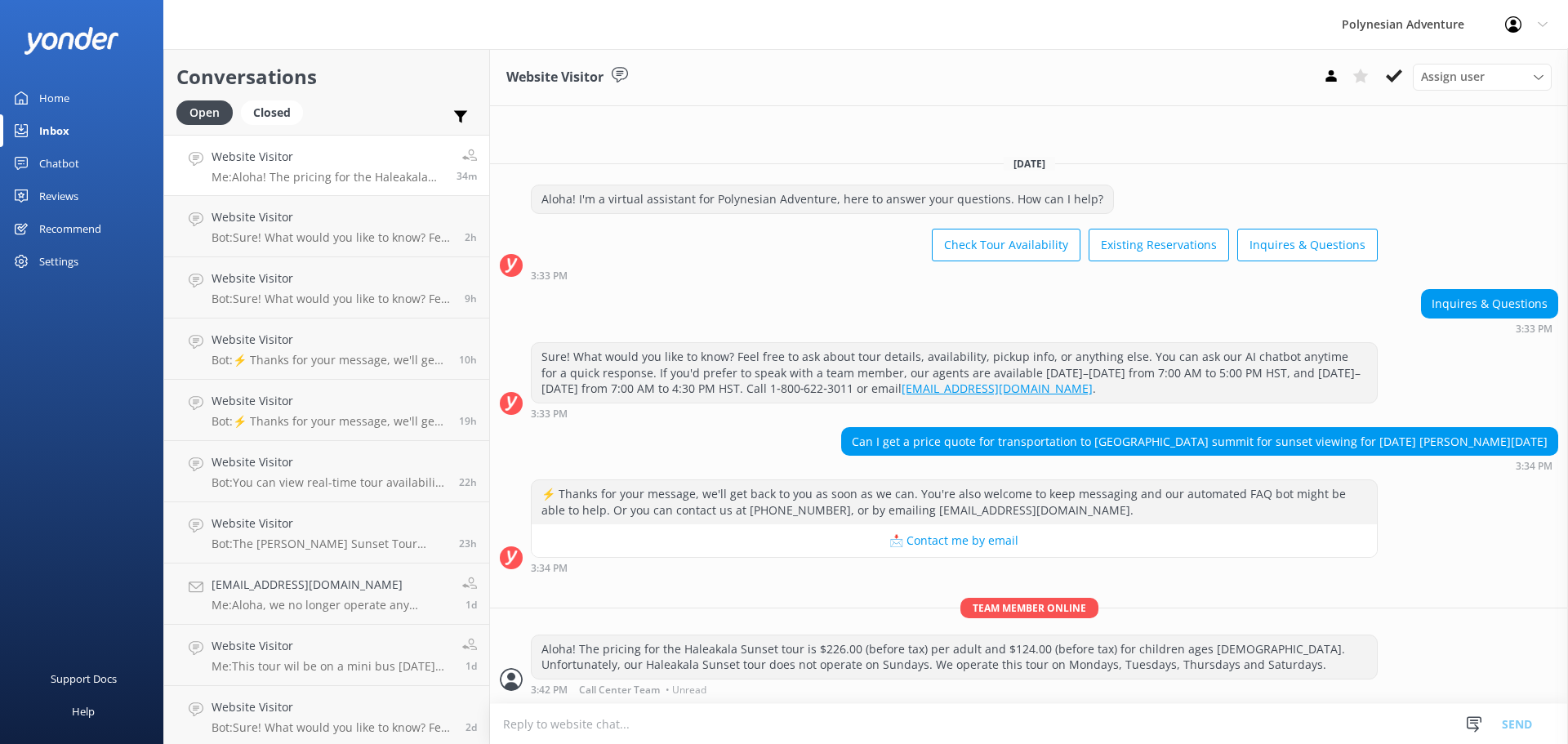
click at [33, 99] on link "Home" at bounding box center [81, 97] width 164 height 33
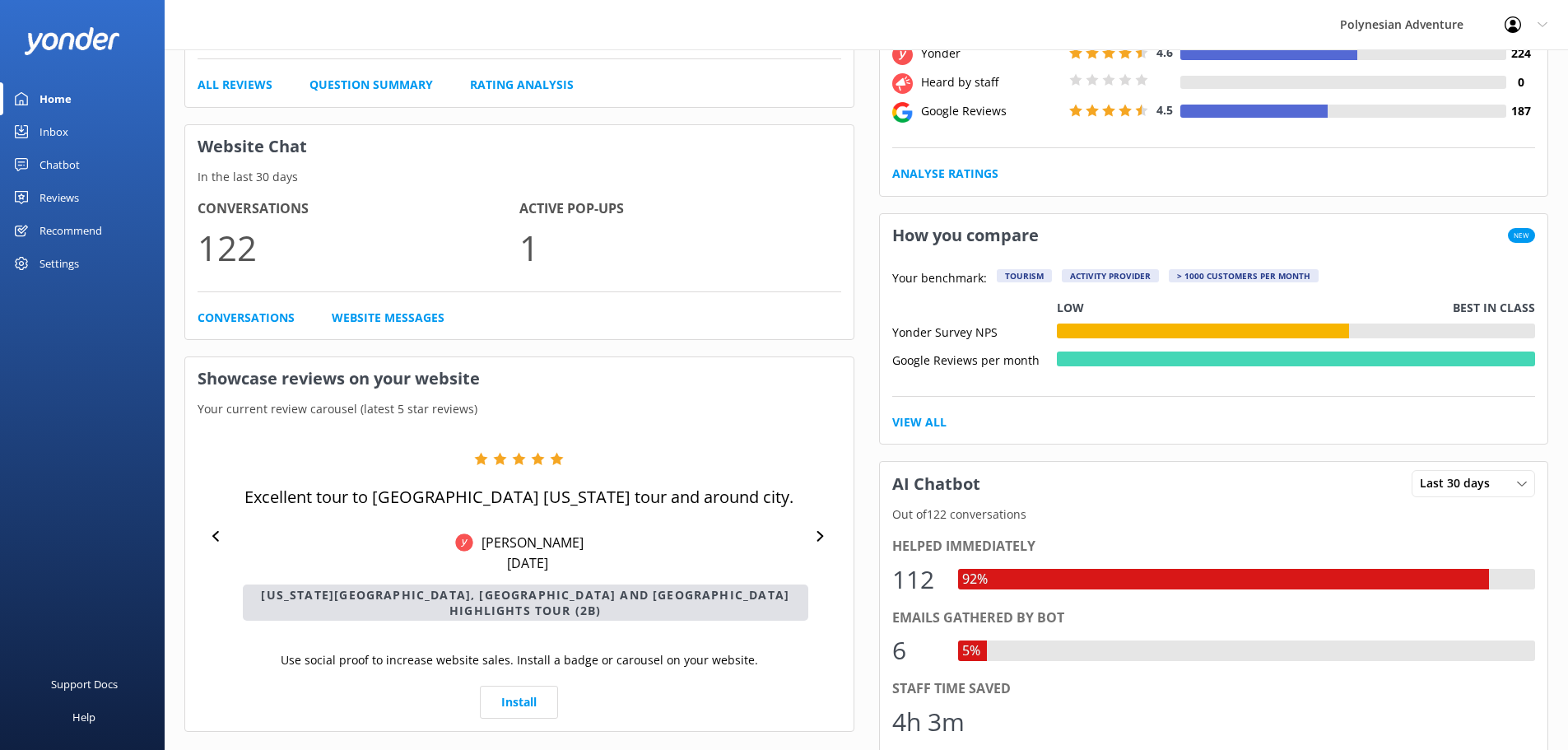
scroll to position [624, 0]
